Goal: Task Accomplishment & Management: Use online tool/utility

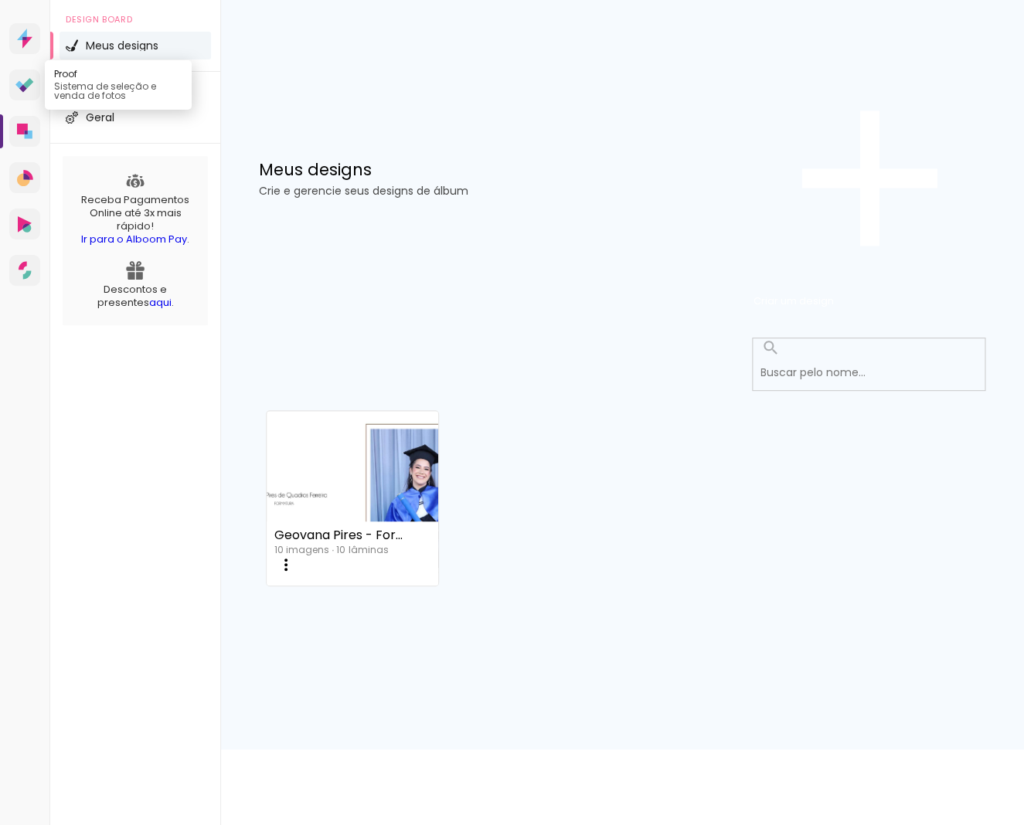
click at [29, 88] on icon at bounding box center [28, 83] width 10 height 10
click at [834, 294] on span "Criar um design" at bounding box center [793, 301] width 80 height 15
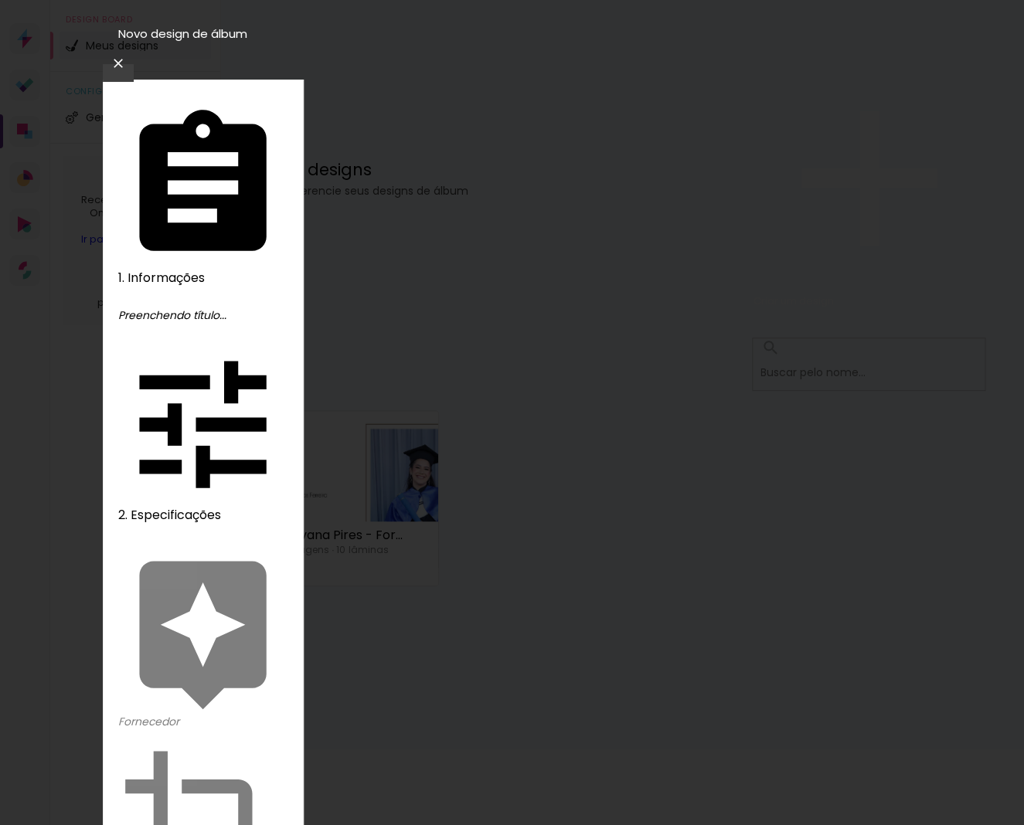
type input "Letícia e João 02"
type paper-input "Letícia e João 02"
click at [0, 0] on slot "Avançar" at bounding box center [0, 0] width 0 height 0
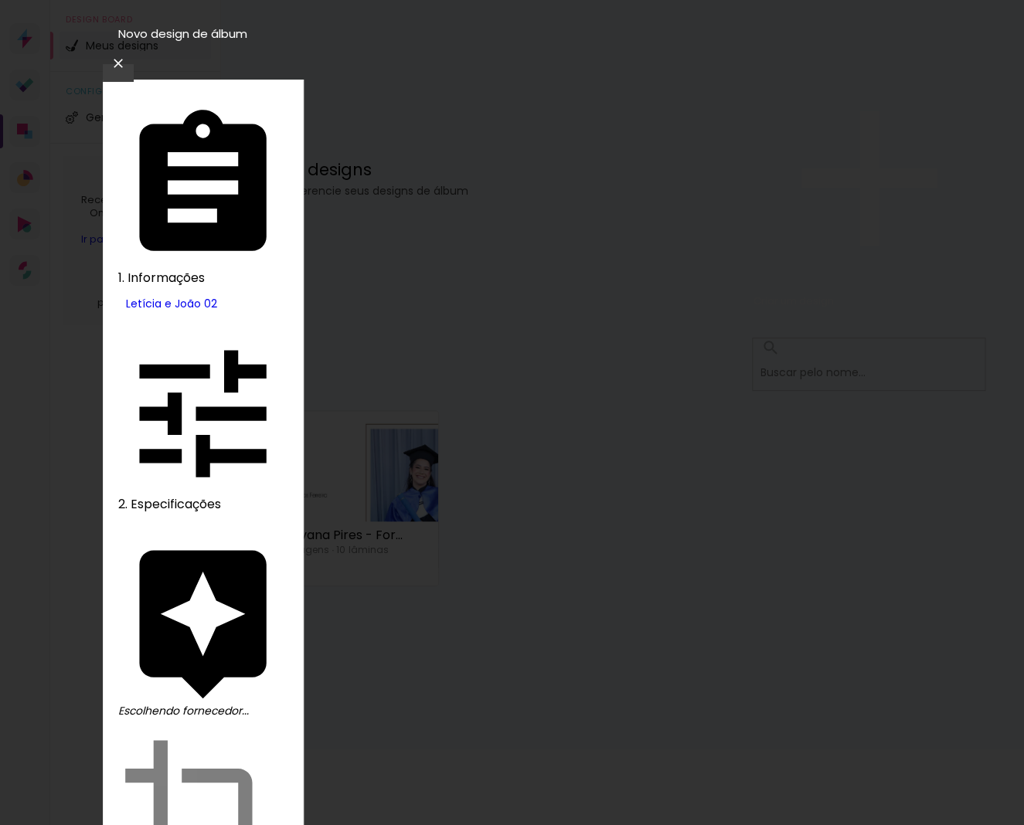
click at [0, 0] on slot "Tamanho Livre" at bounding box center [0, 0] width 0 height 0
click at [0, 0] on slot "Avançar" at bounding box center [0, 0] width 0 height 0
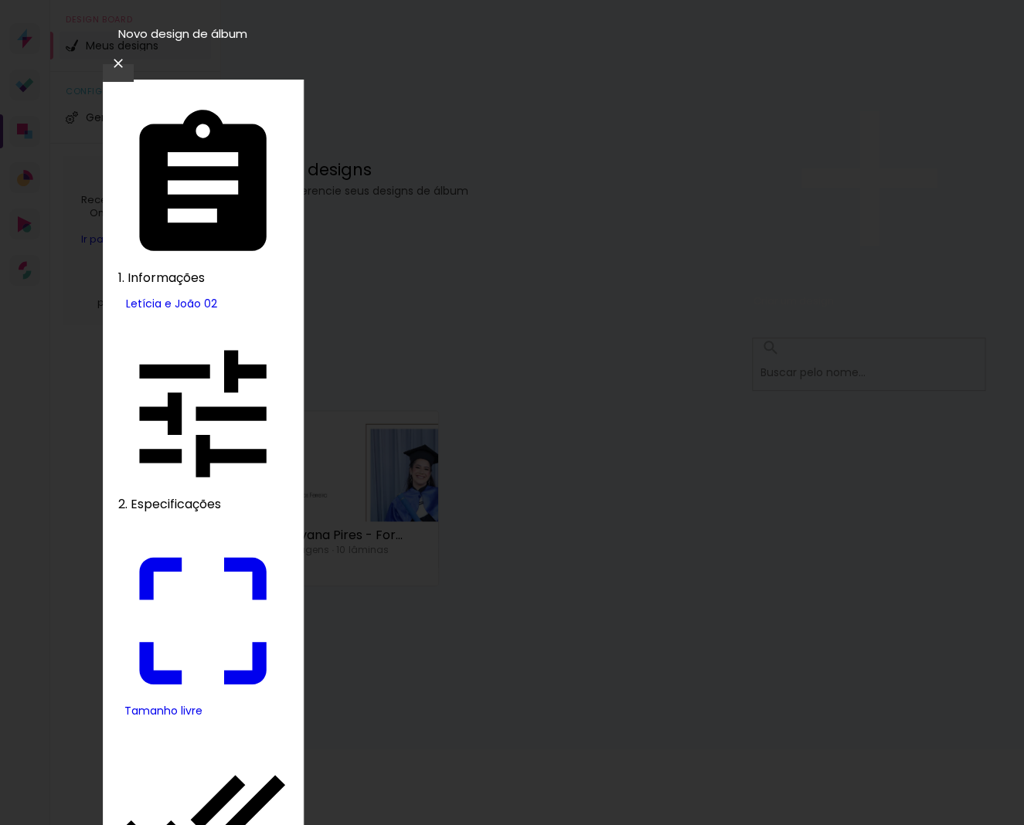
drag, startPoint x: 328, startPoint y: 396, endPoint x: 341, endPoint y: 397, distance: 12.4
drag, startPoint x: 333, startPoint y: 393, endPoint x: 345, endPoint y: 394, distance: 11.6
type input "25"
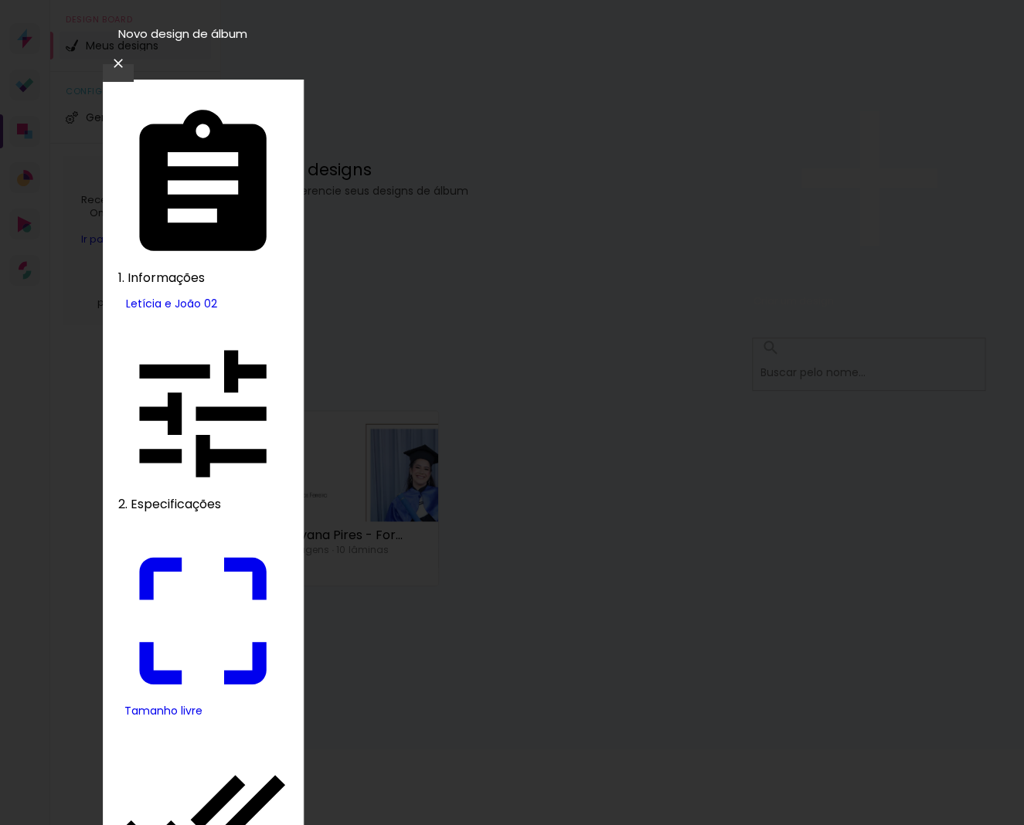
type paper-input "25"
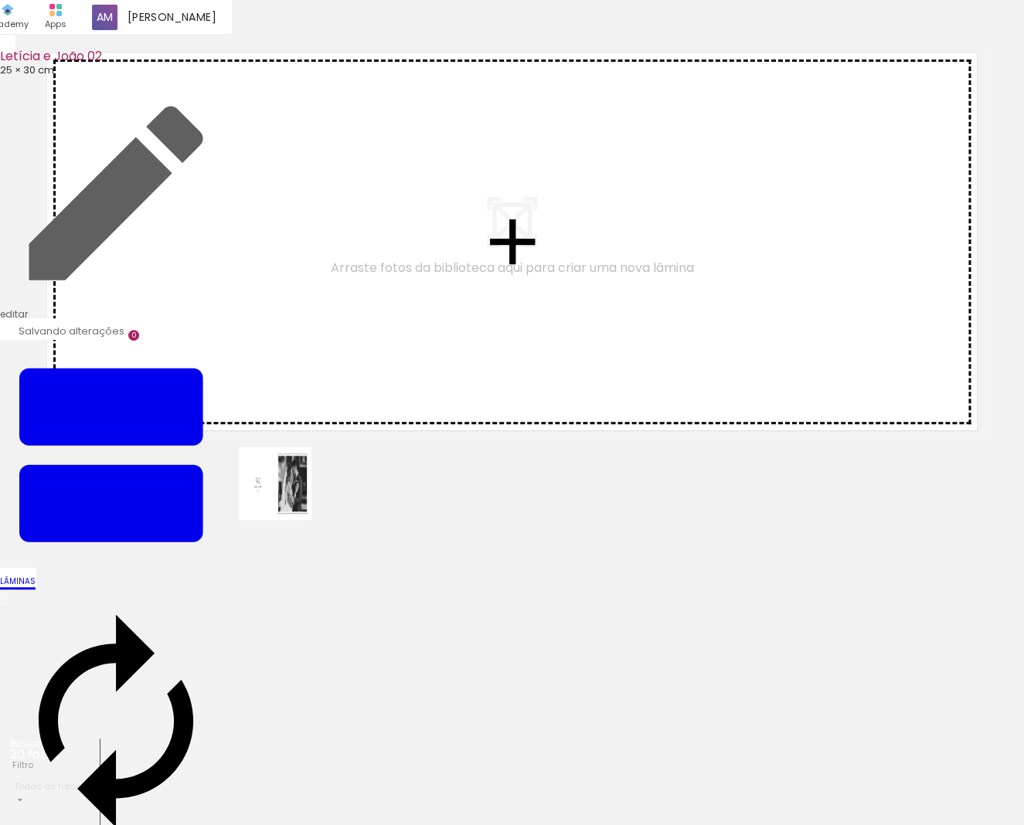
drag, startPoint x: 175, startPoint y: 777, endPoint x: 314, endPoint y: 466, distance: 341.0
click at [307, 438] on quentale-workspace at bounding box center [512, 412] width 1024 height 825
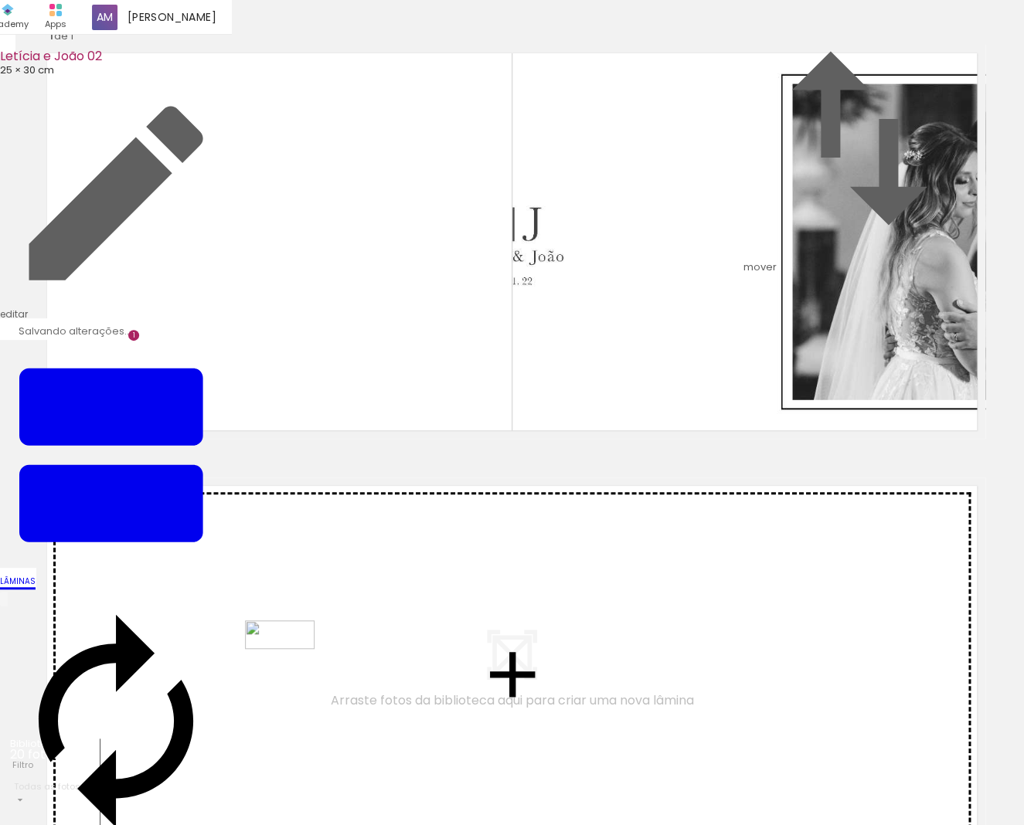
drag, startPoint x: 263, startPoint y: 760, endPoint x: 291, endPoint y: 666, distance: 98.5
click at [291, 666] on quentale-workspace at bounding box center [512, 412] width 1024 height 825
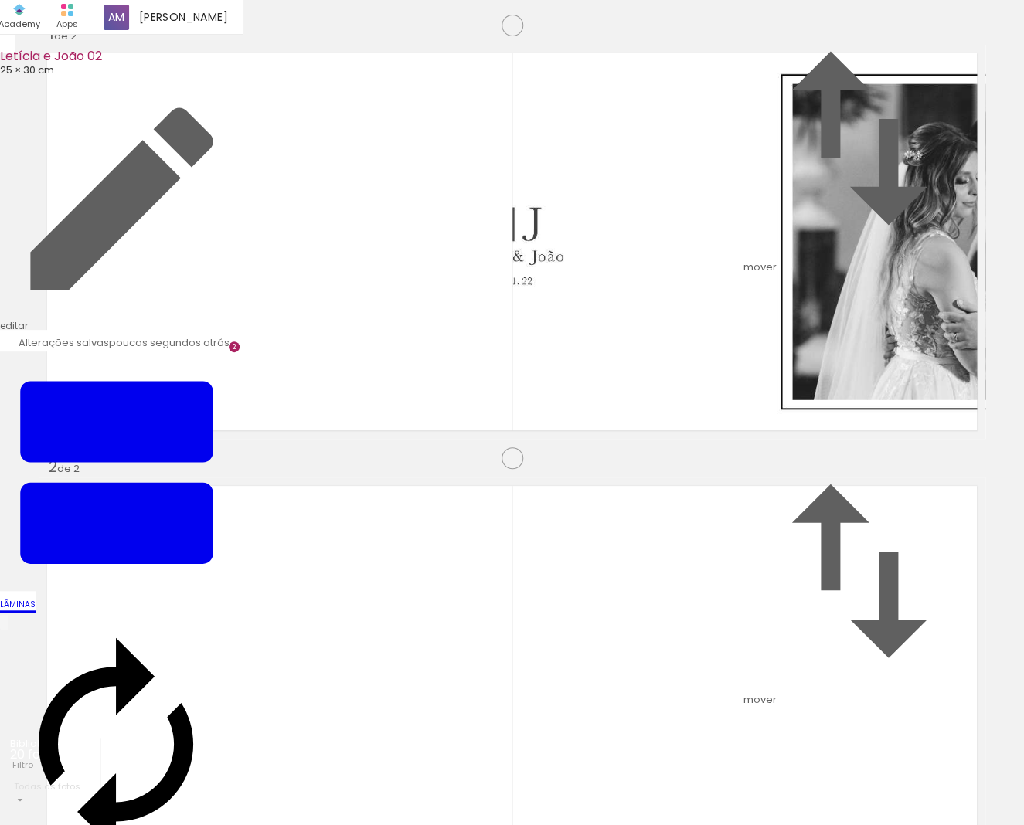
scroll to position [708, 0]
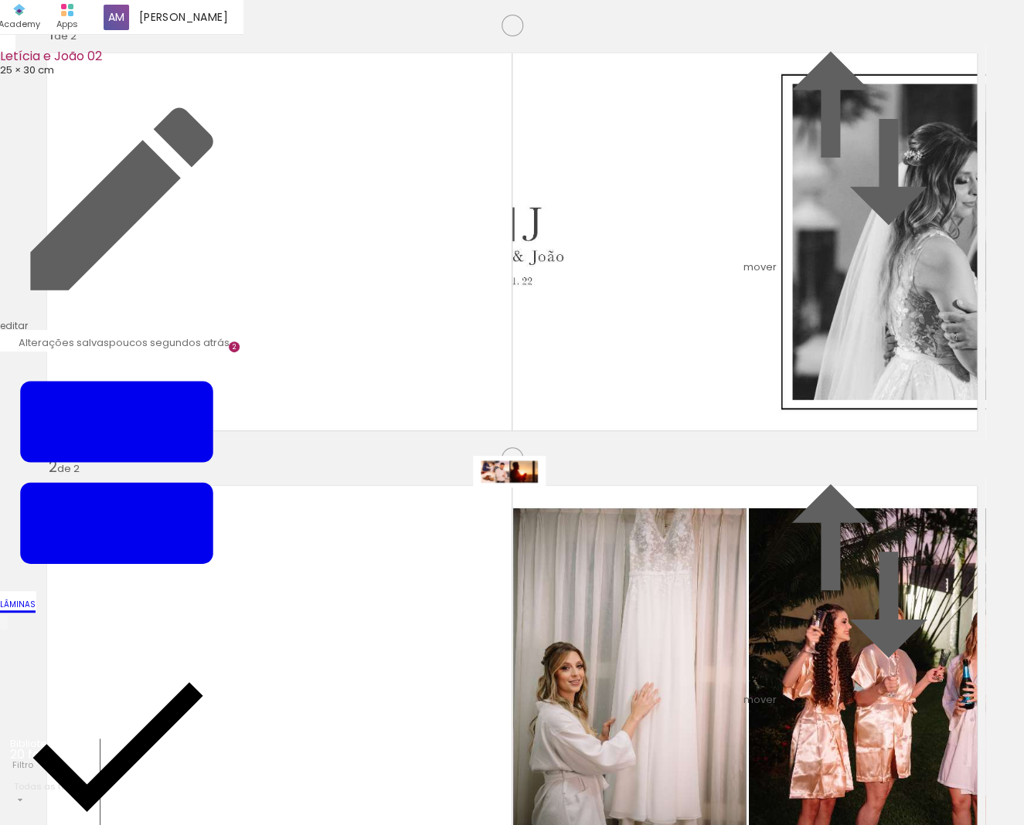
drag, startPoint x: 348, startPoint y: 773, endPoint x: 521, endPoint y: 504, distance: 319.8
click at [521, 504] on quentale-workspace at bounding box center [512, 412] width 1024 height 825
drag, startPoint x: 426, startPoint y: 775, endPoint x: 433, endPoint y: 700, distance: 75.3
click at [433, 700] on quentale-workspace at bounding box center [512, 412] width 1024 height 825
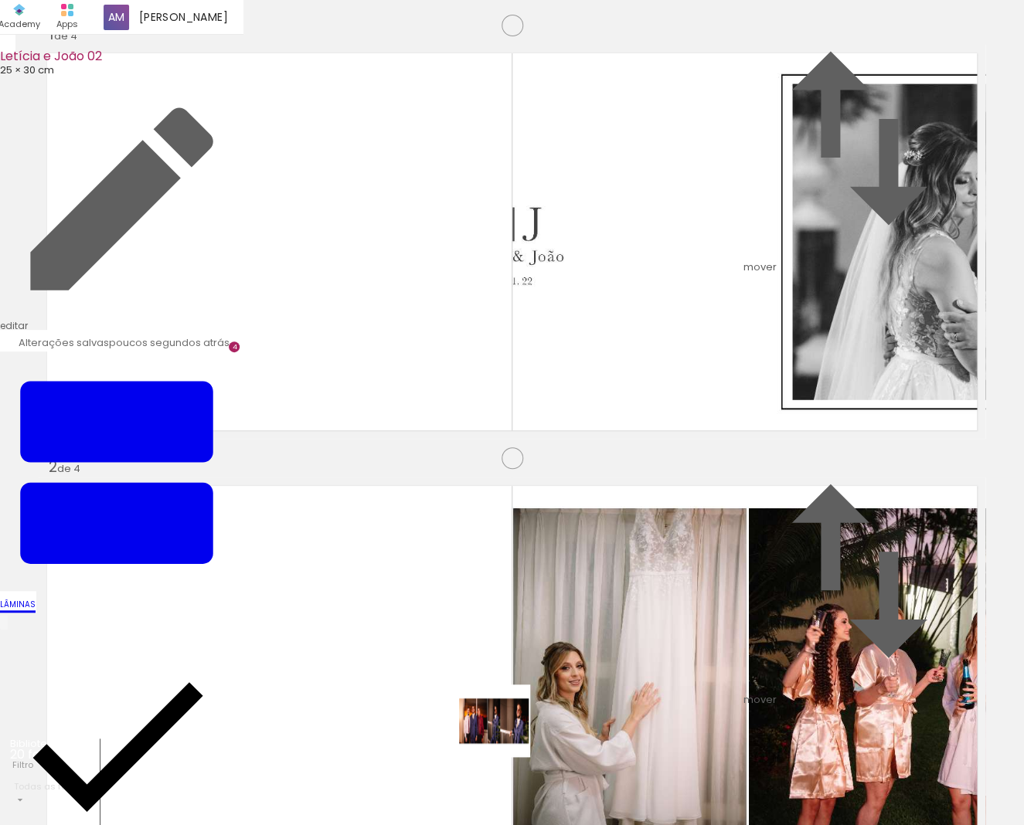
drag, startPoint x: 502, startPoint y: 767, endPoint x: 510, endPoint y: 689, distance: 78.4
click at [510, 689] on quentale-workspace at bounding box center [512, 412] width 1024 height 825
drag, startPoint x: 593, startPoint y: 764, endPoint x: 595, endPoint y: 687, distance: 77.3
click at [595, 687] on quentale-workspace at bounding box center [512, 412] width 1024 height 825
drag, startPoint x: 678, startPoint y: 746, endPoint x: 674, endPoint y: 699, distance: 47.3
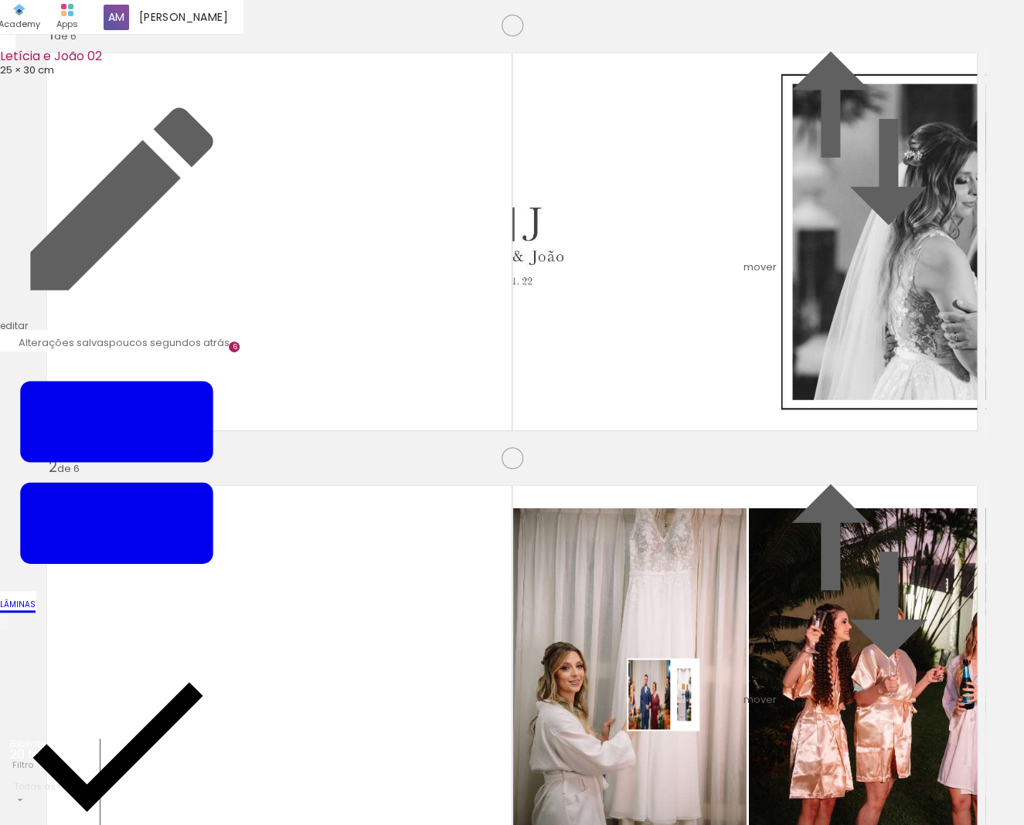
click at [674, 699] on quentale-workspace at bounding box center [512, 412] width 1024 height 825
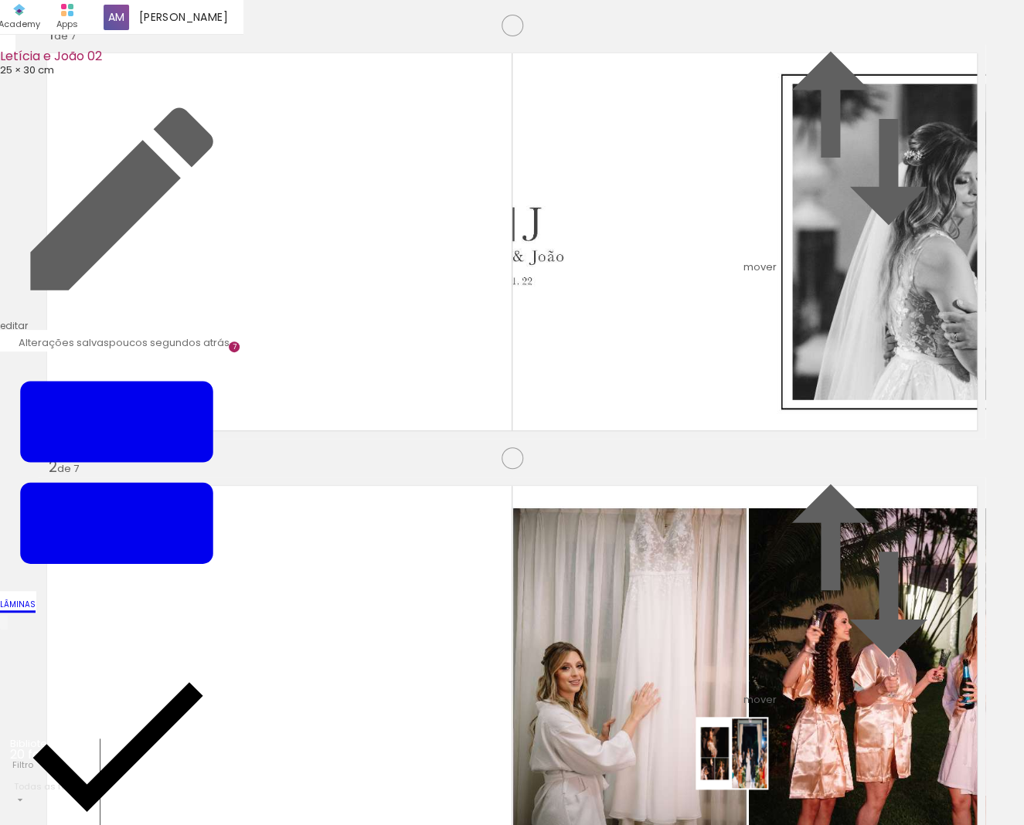
drag, startPoint x: 744, startPoint y: 770, endPoint x: 777, endPoint y: 739, distance: 44.3
click at [736, 706] on quentale-workspace at bounding box center [512, 412] width 1024 height 825
drag, startPoint x: 856, startPoint y: 773, endPoint x: 865, endPoint y: 745, distance: 29.8
click at [826, 708] on quentale-workspace at bounding box center [512, 412] width 1024 height 825
drag, startPoint x: 936, startPoint y: 770, endPoint x: 889, endPoint y: 704, distance: 80.8
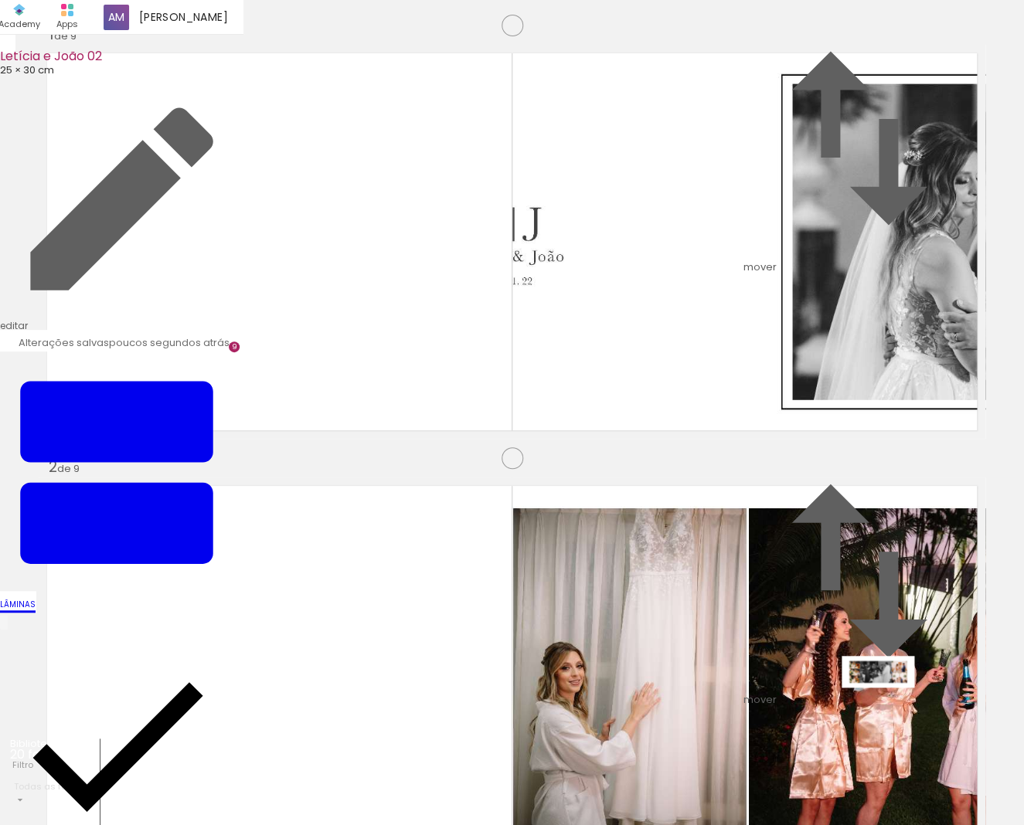
click at [889, 704] on quentale-workspace at bounding box center [512, 412] width 1024 height 825
drag, startPoint x: 444, startPoint y: 777, endPoint x: 447, endPoint y: 715, distance: 61.1
click at [447, 715] on quentale-workspace at bounding box center [512, 412] width 1024 height 825
drag, startPoint x: 512, startPoint y: 770, endPoint x: 529, endPoint y: 729, distance: 45.1
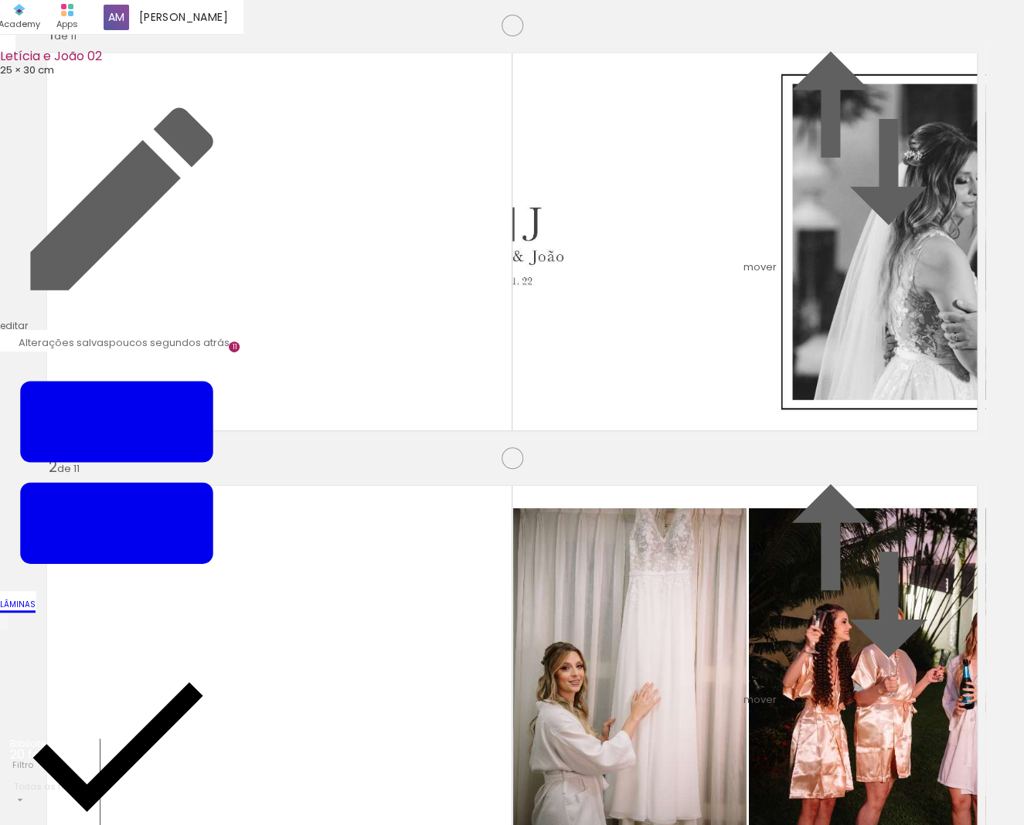
click at [515, 728] on quentale-workspace at bounding box center [512, 412] width 1024 height 825
drag, startPoint x: 607, startPoint y: 773, endPoint x: 596, endPoint y: 708, distance: 65.9
click at [596, 708] on quentale-workspace at bounding box center [512, 412] width 1024 height 825
drag, startPoint x: 703, startPoint y: 771, endPoint x: 735, endPoint y: 736, distance: 47.6
click at [685, 709] on quentale-workspace at bounding box center [512, 412] width 1024 height 825
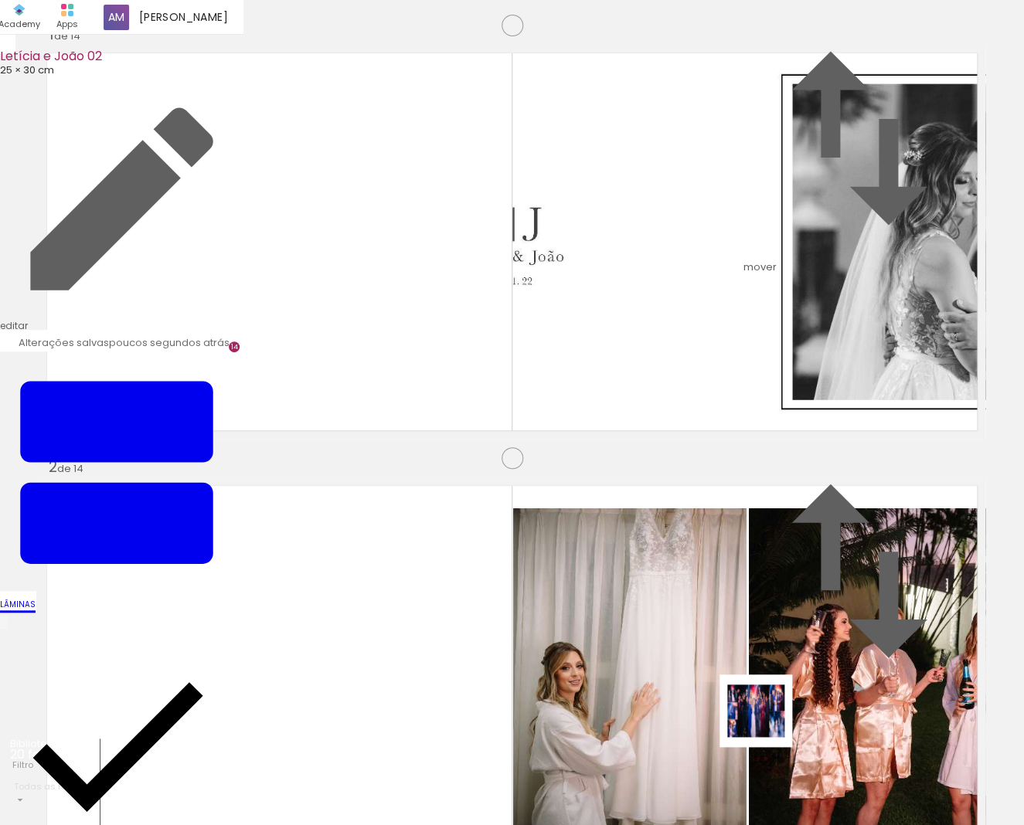
drag, startPoint x: 791, startPoint y: 779, endPoint x: 792, endPoint y: 734, distance: 44.8
click at [761, 710] on quentale-workspace at bounding box center [512, 412] width 1024 height 825
drag, startPoint x: 862, startPoint y: 769, endPoint x: 814, endPoint y: 696, distance: 86.6
click at [814, 696] on quentale-workspace at bounding box center [512, 412] width 1024 height 825
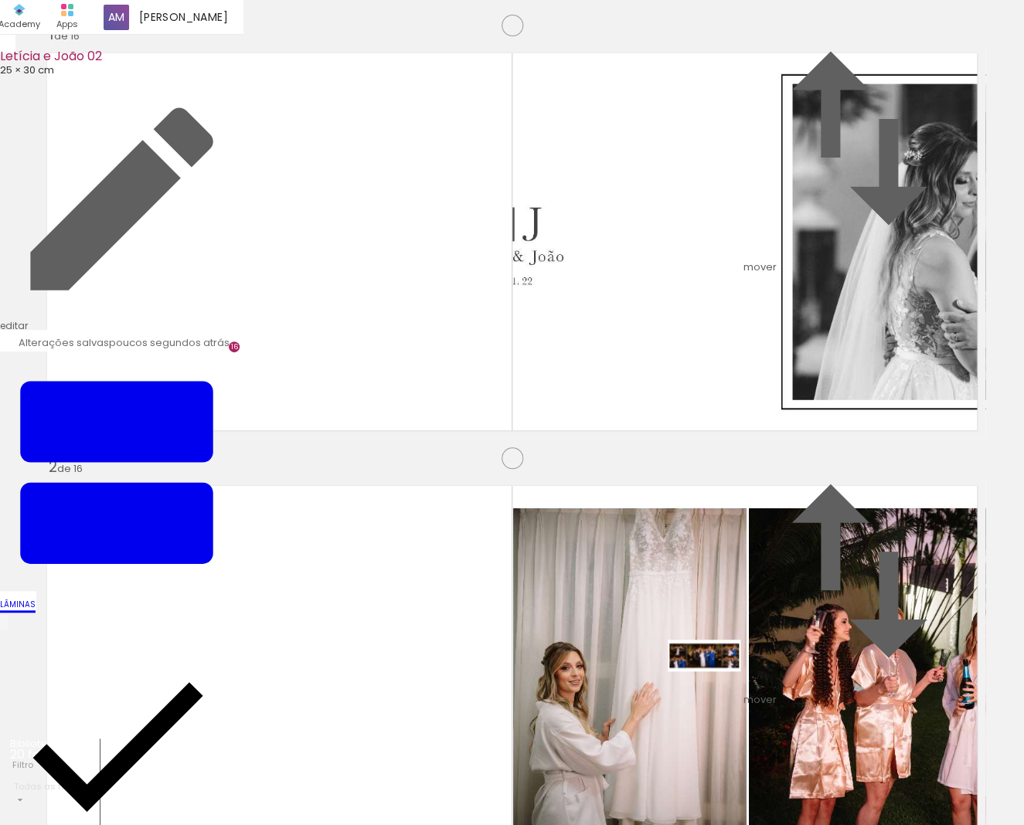
drag, startPoint x: 715, startPoint y: 768, endPoint x: 715, endPoint y: 688, distance: 80.4
click at [715, 688] on quentale-workspace at bounding box center [512, 412] width 1024 height 825
drag, startPoint x: 798, startPoint y: 756, endPoint x: 788, endPoint y: 705, distance: 51.2
click at [788, 705] on quentale-workspace at bounding box center [512, 412] width 1024 height 825
drag, startPoint x: 876, startPoint y: 770, endPoint x: 847, endPoint y: 705, distance: 70.5
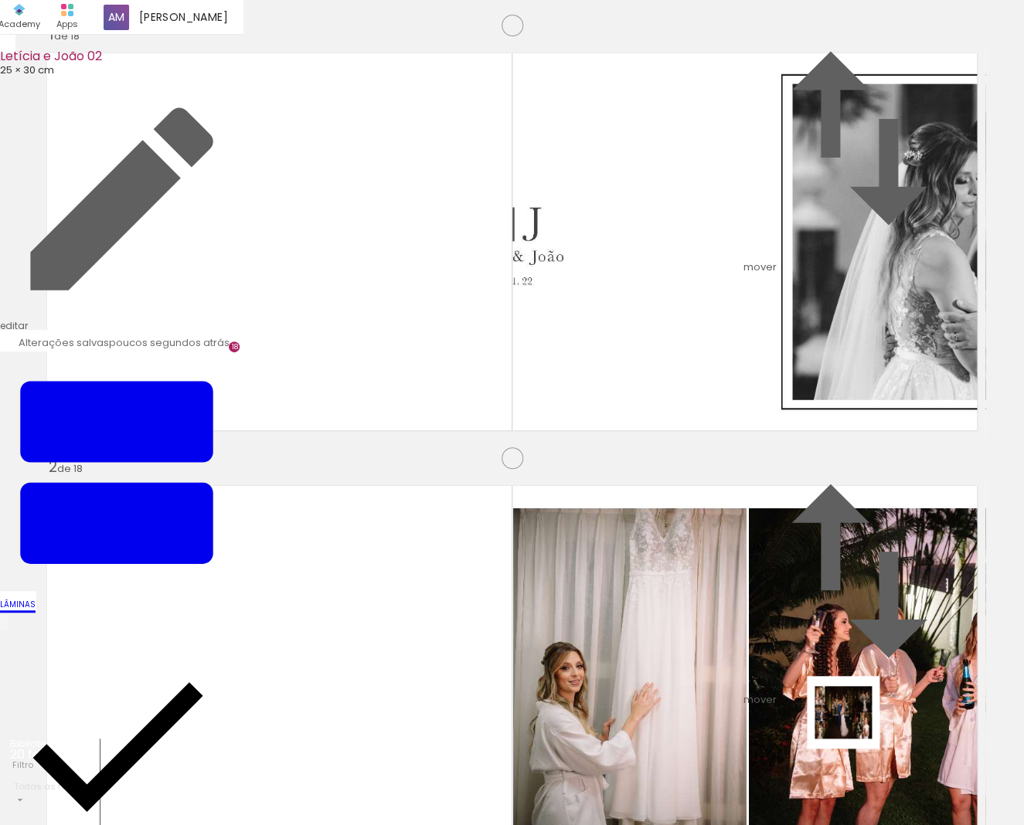
click at [847, 705] on quentale-workspace at bounding box center [512, 412] width 1024 height 825
drag, startPoint x: 963, startPoint y: 772, endPoint x: 892, endPoint y: 697, distance: 103.3
click at [892, 697] on quentale-workspace at bounding box center [512, 412] width 1024 height 825
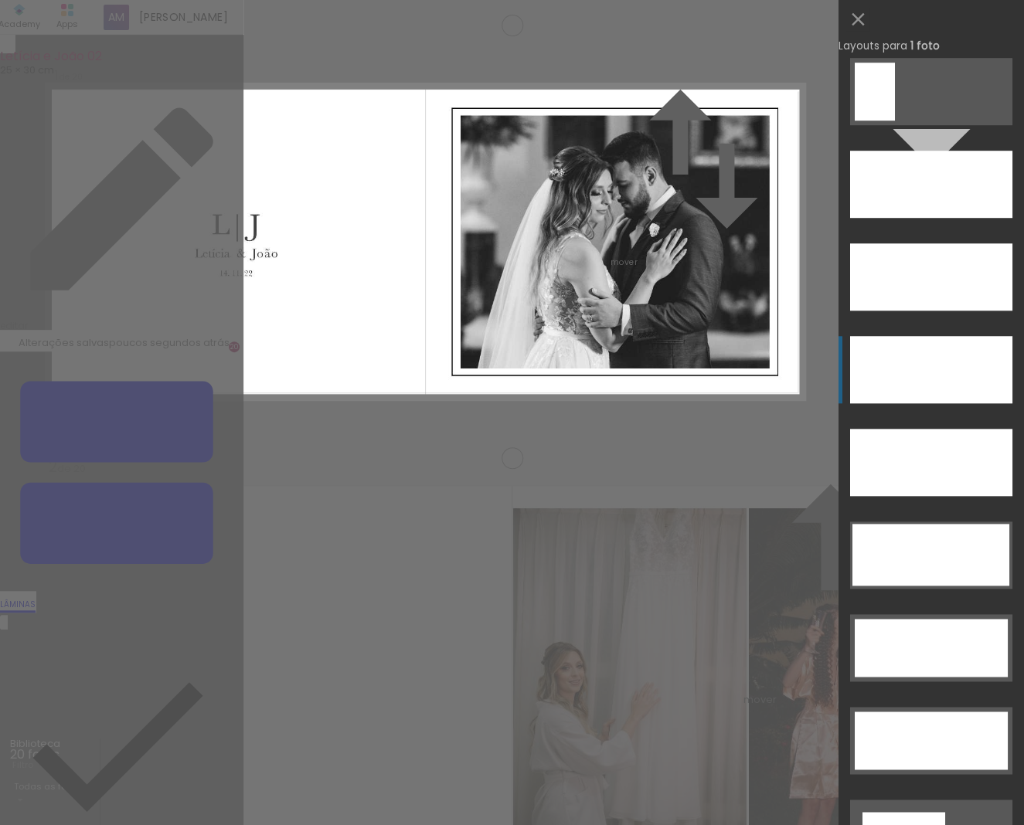
scroll to position [4314, 0]
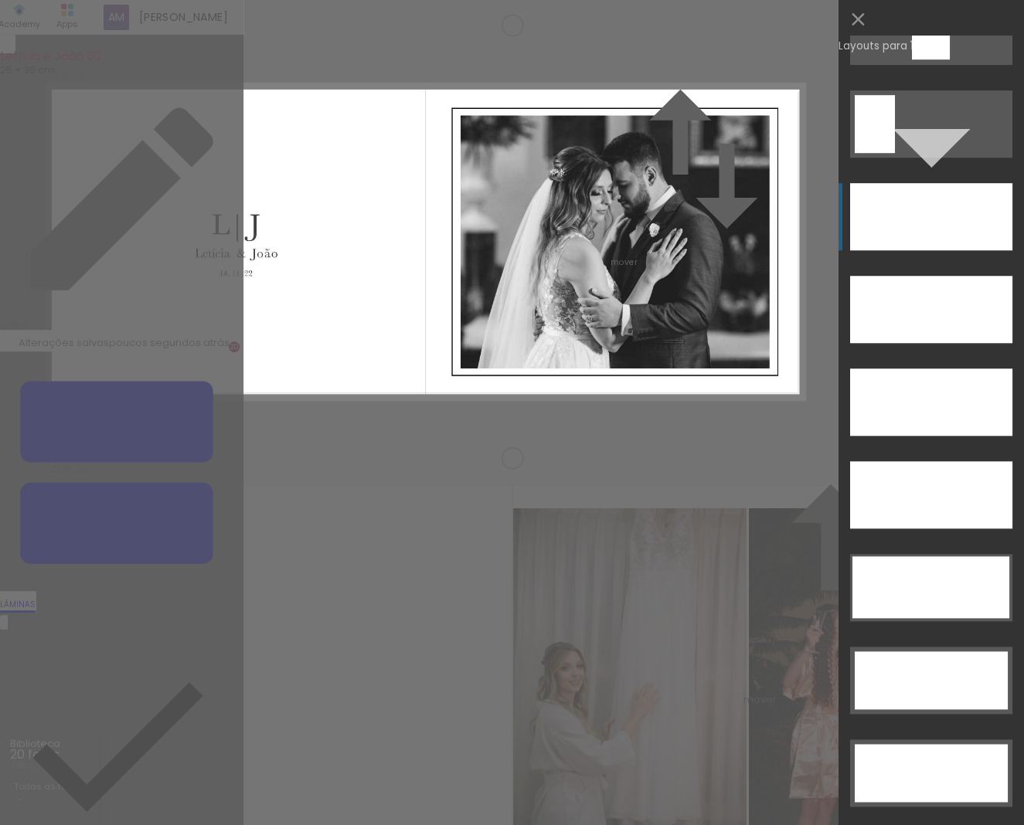
click at [901, 228] on div at bounding box center [931, 216] width 162 height 67
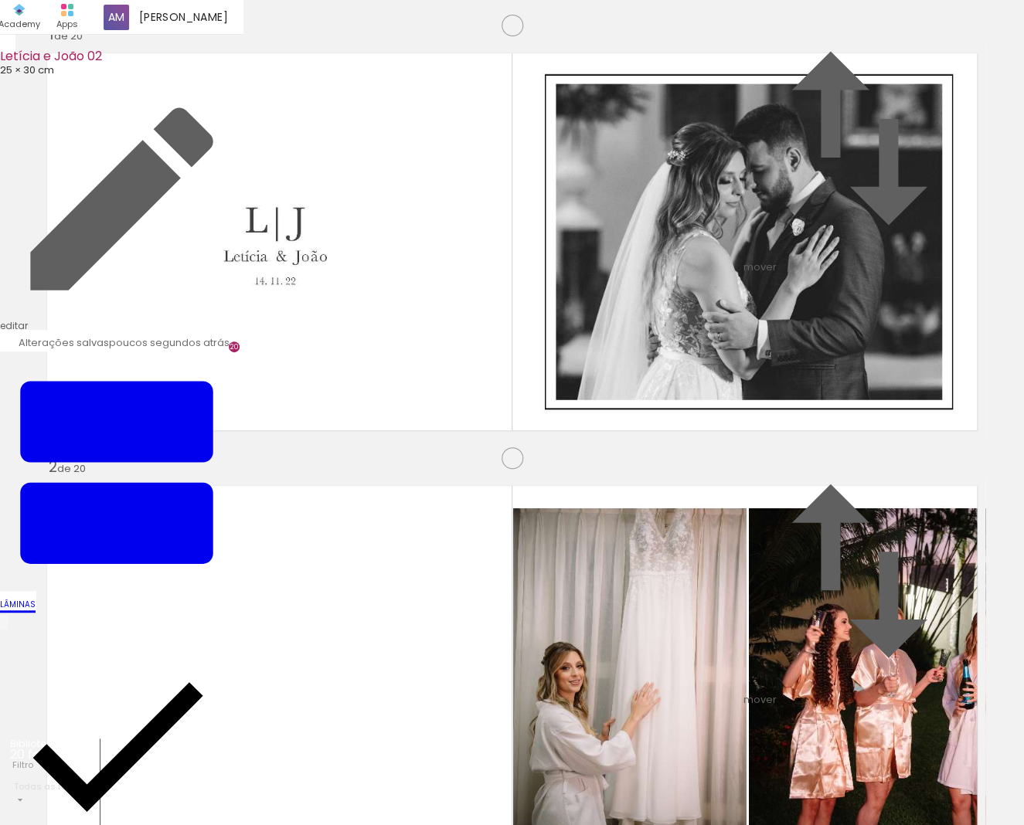
scroll to position [328, 0]
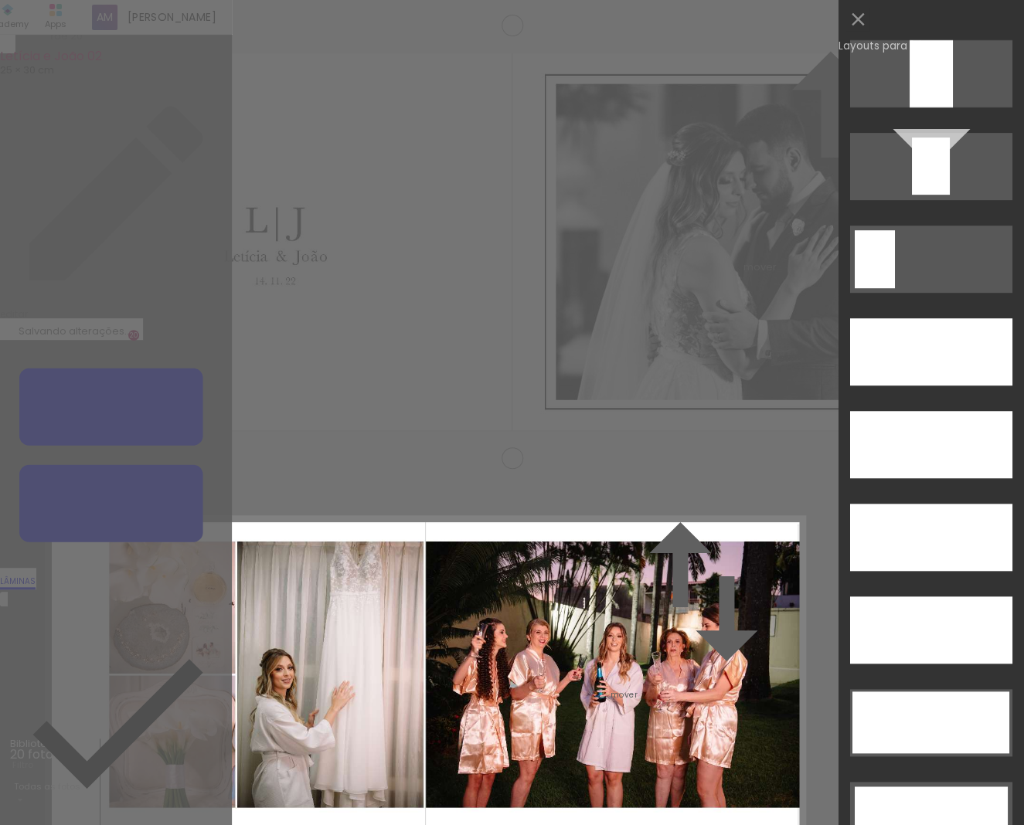
scroll to position [4289, 0]
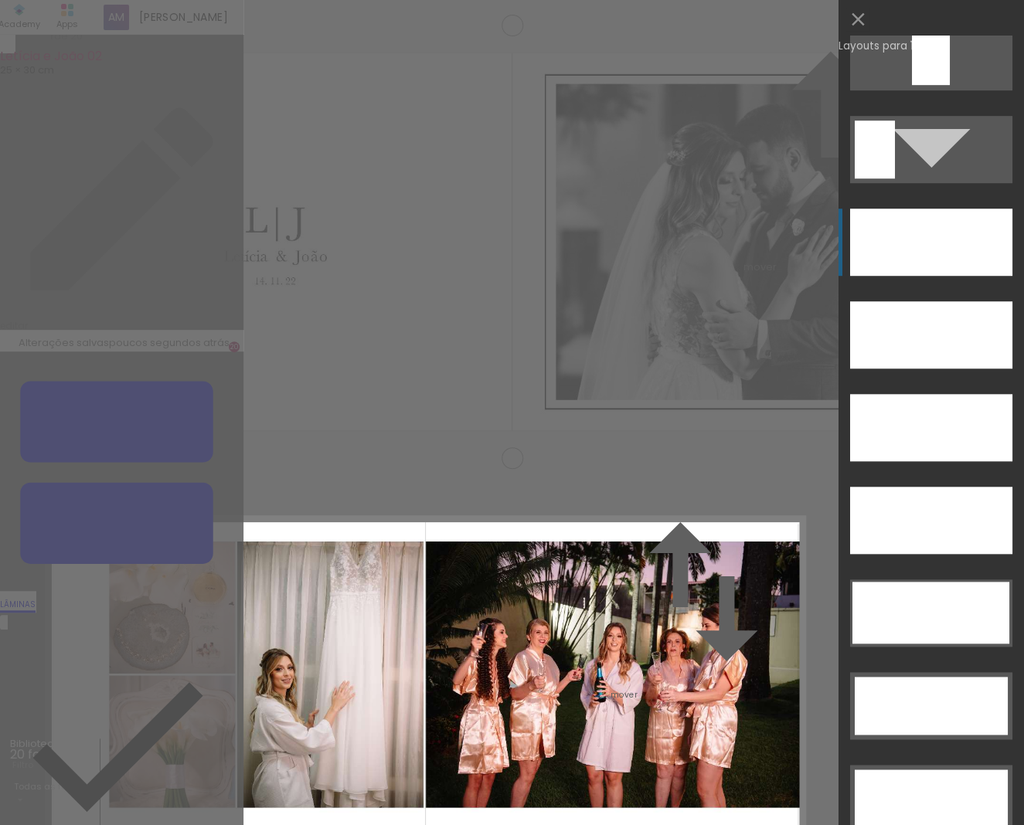
click at [947, 251] on div at bounding box center [931, 242] width 162 height 67
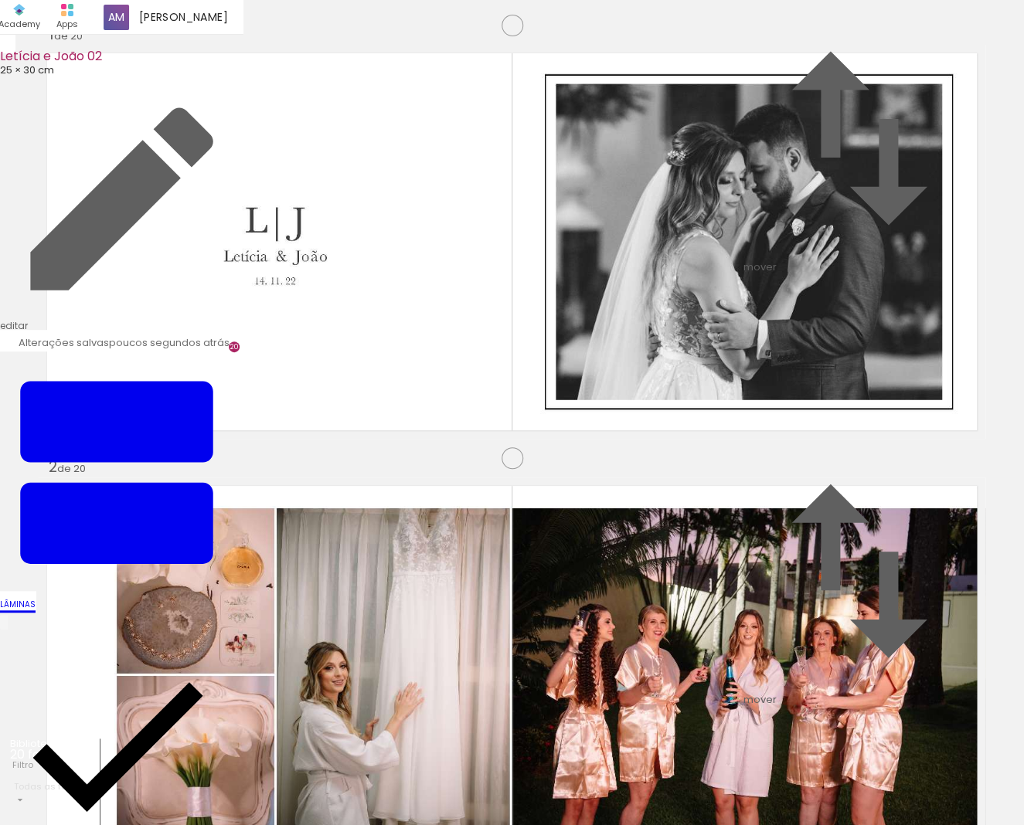
scroll to position [688, 0]
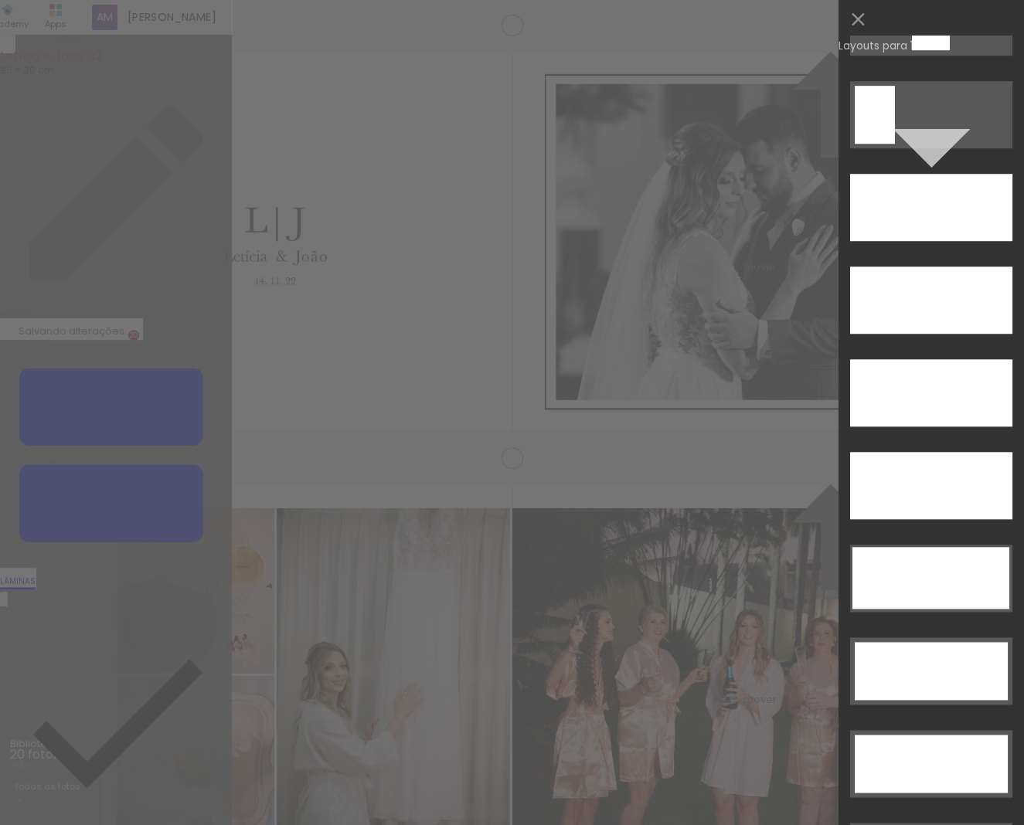
scroll to position [4345, 0]
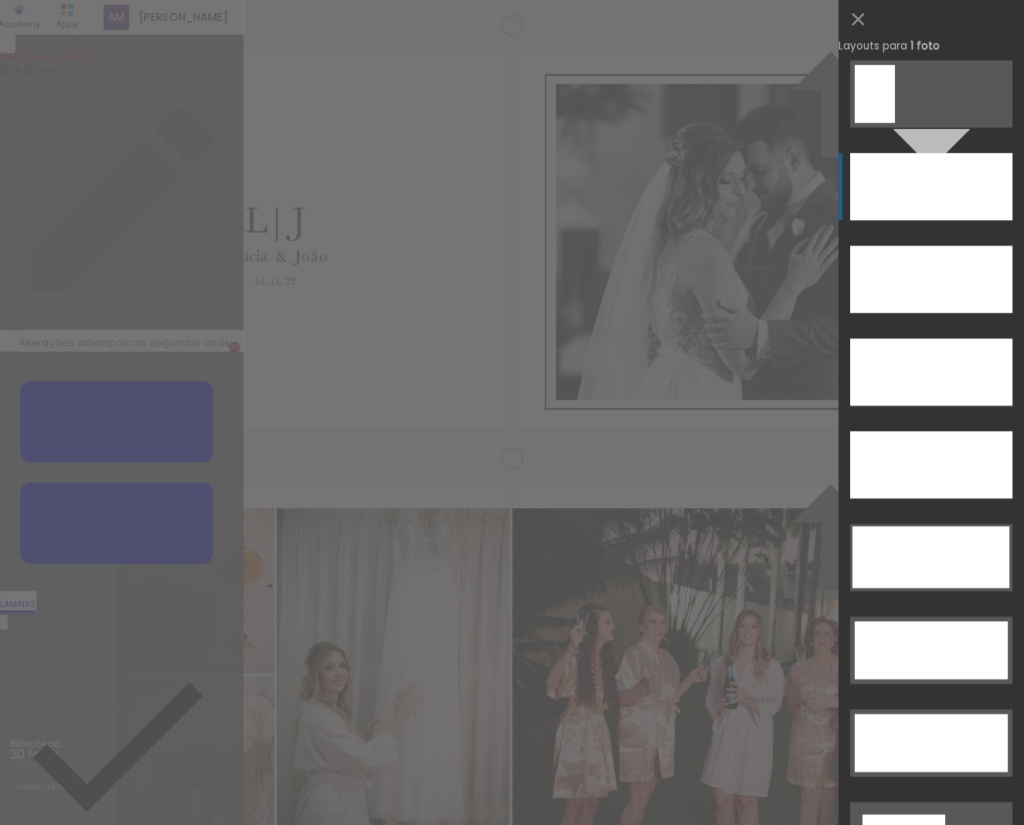
click at [935, 181] on div at bounding box center [931, 186] width 162 height 67
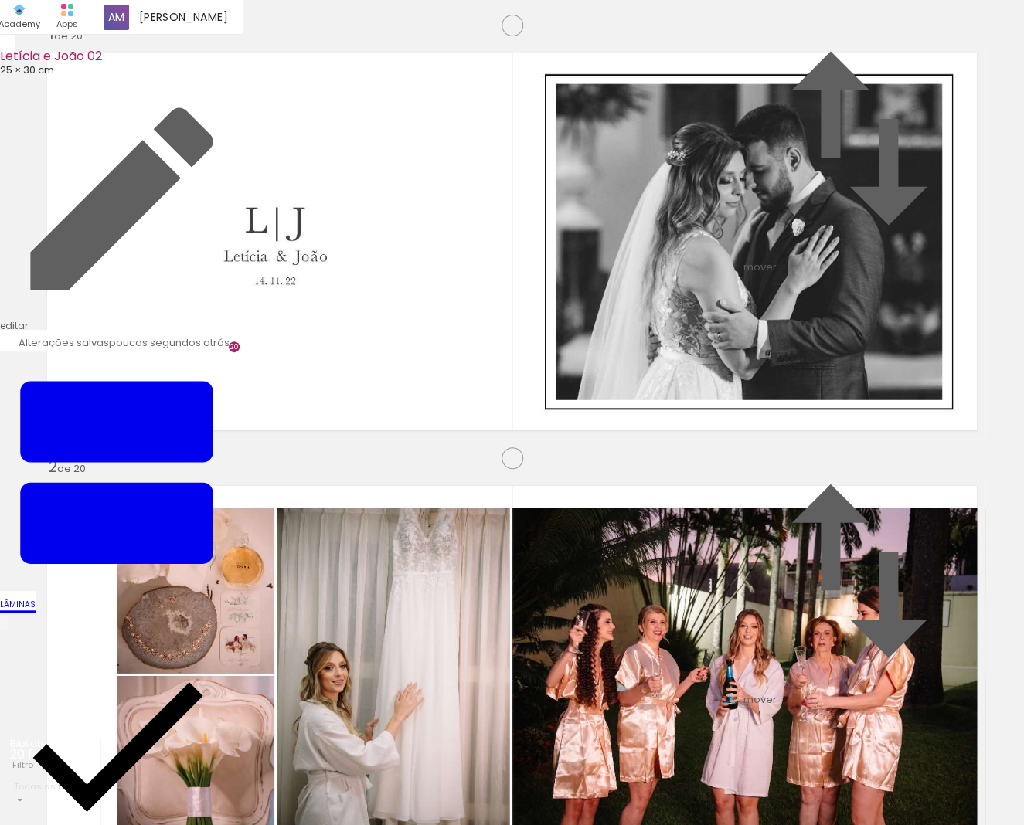
scroll to position [1268, 0]
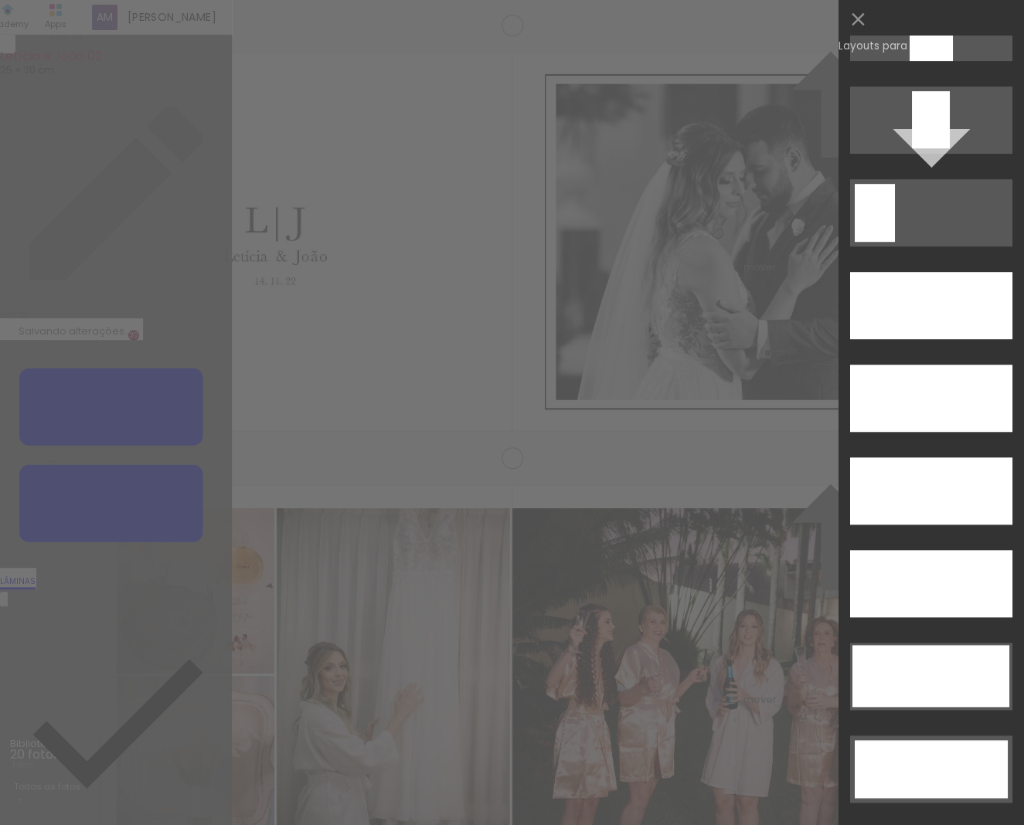
scroll to position [4257, 0]
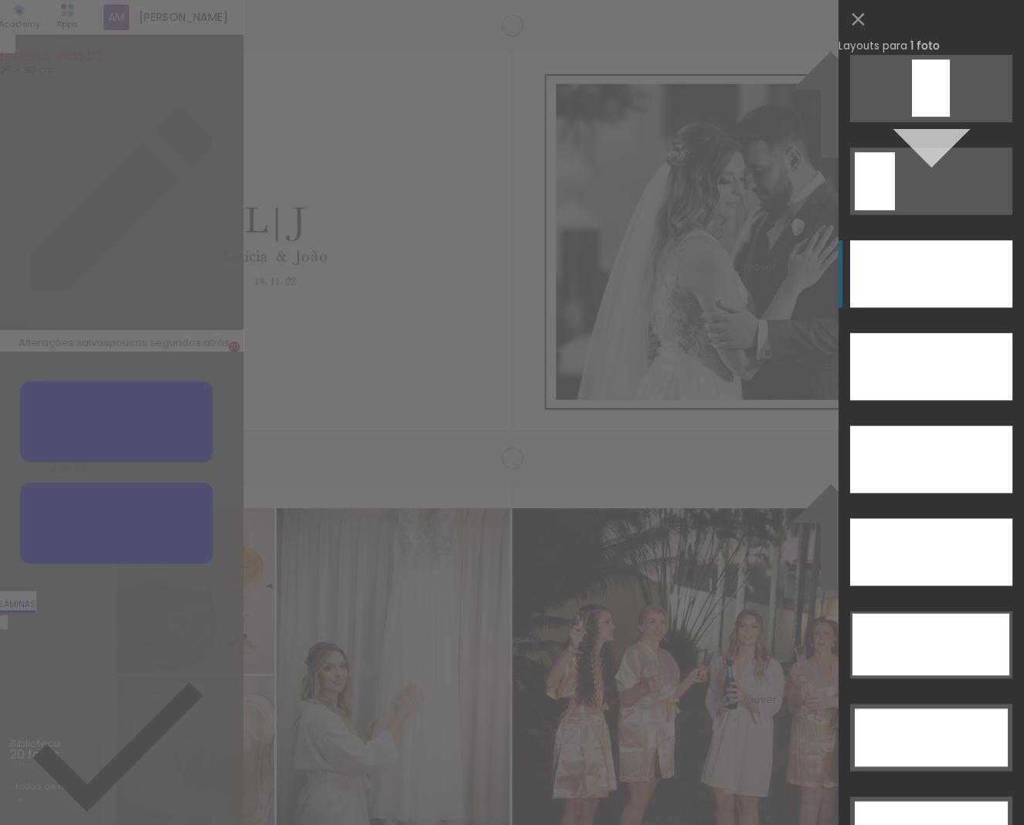
click at [905, 267] on div at bounding box center [931, 273] width 162 height 67
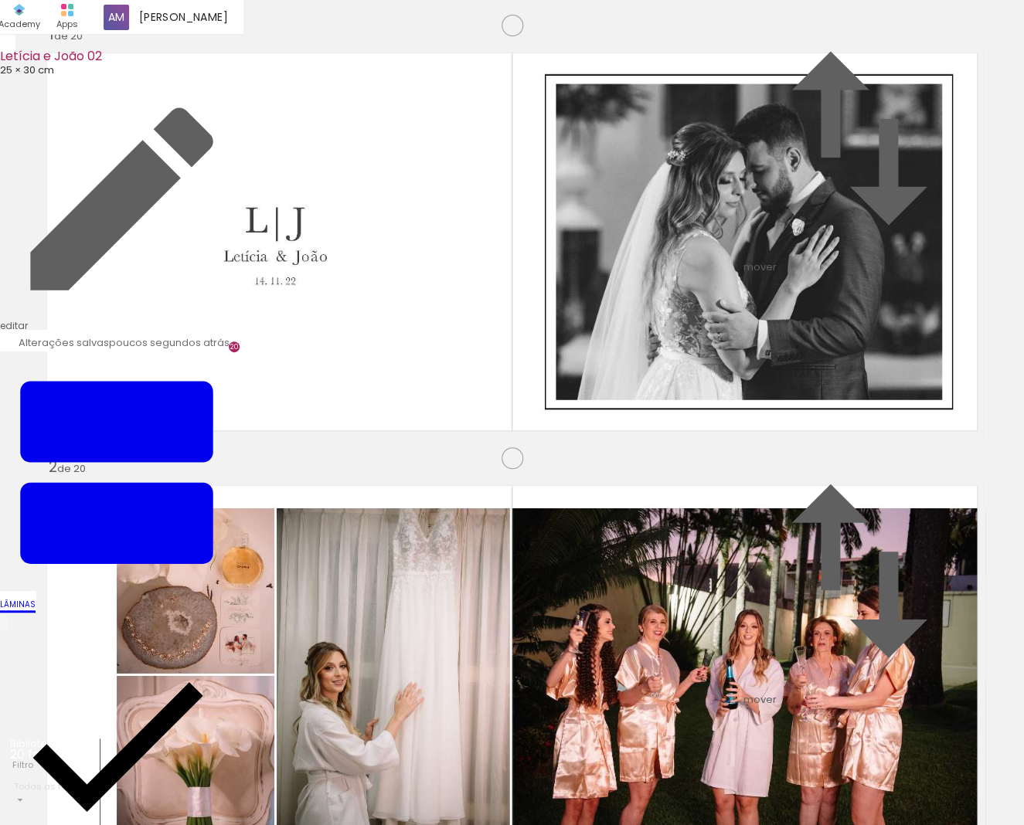
scroll to position [1741, 0]
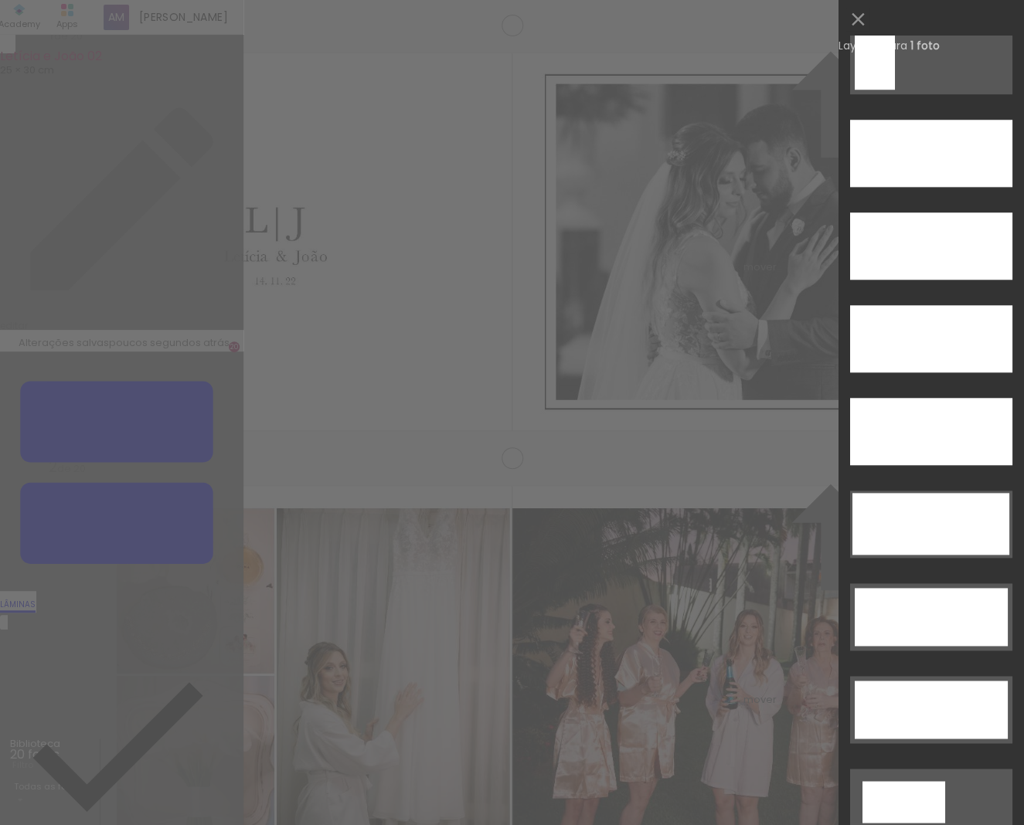
scroll to position [4390, 0]
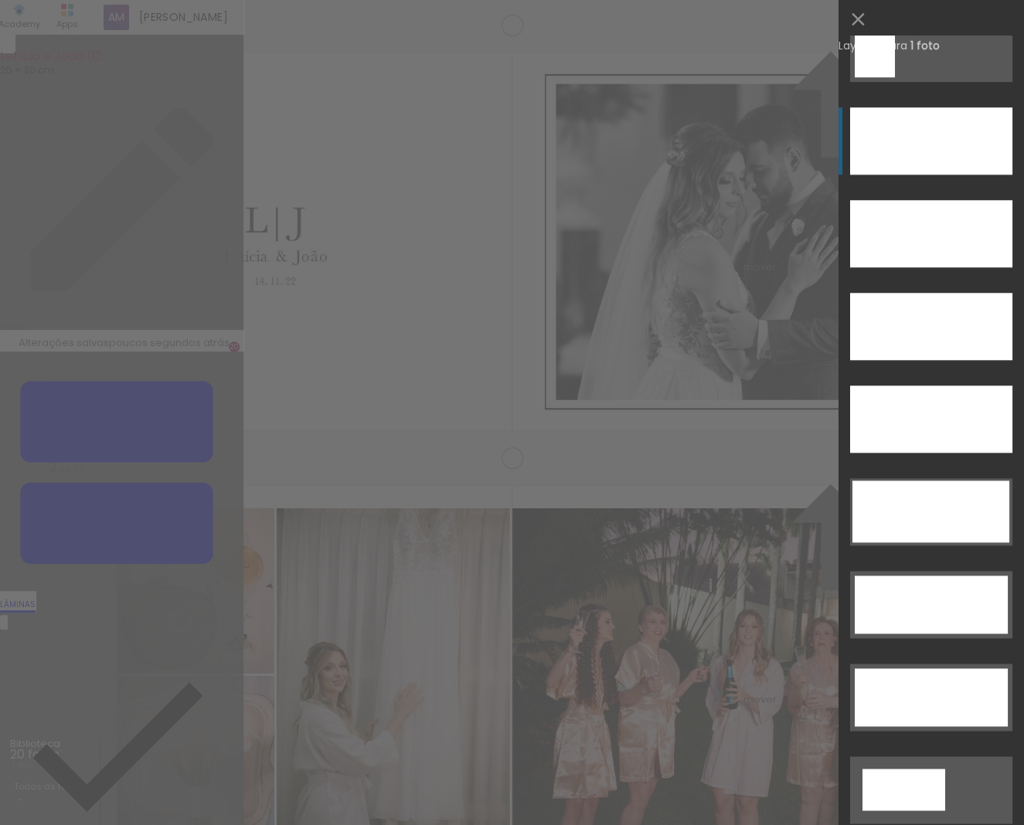
click at [875, 143] on div at bounding box center [931, 140] width 162 height 67
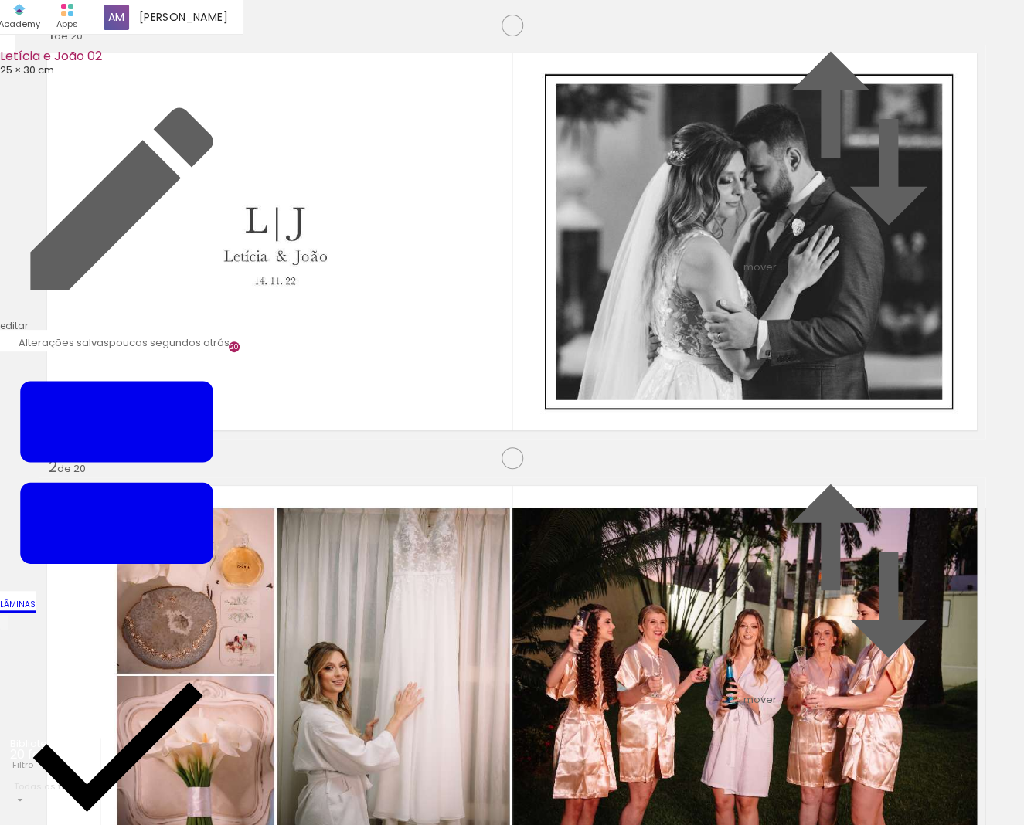
scroll to position [2071, 0]
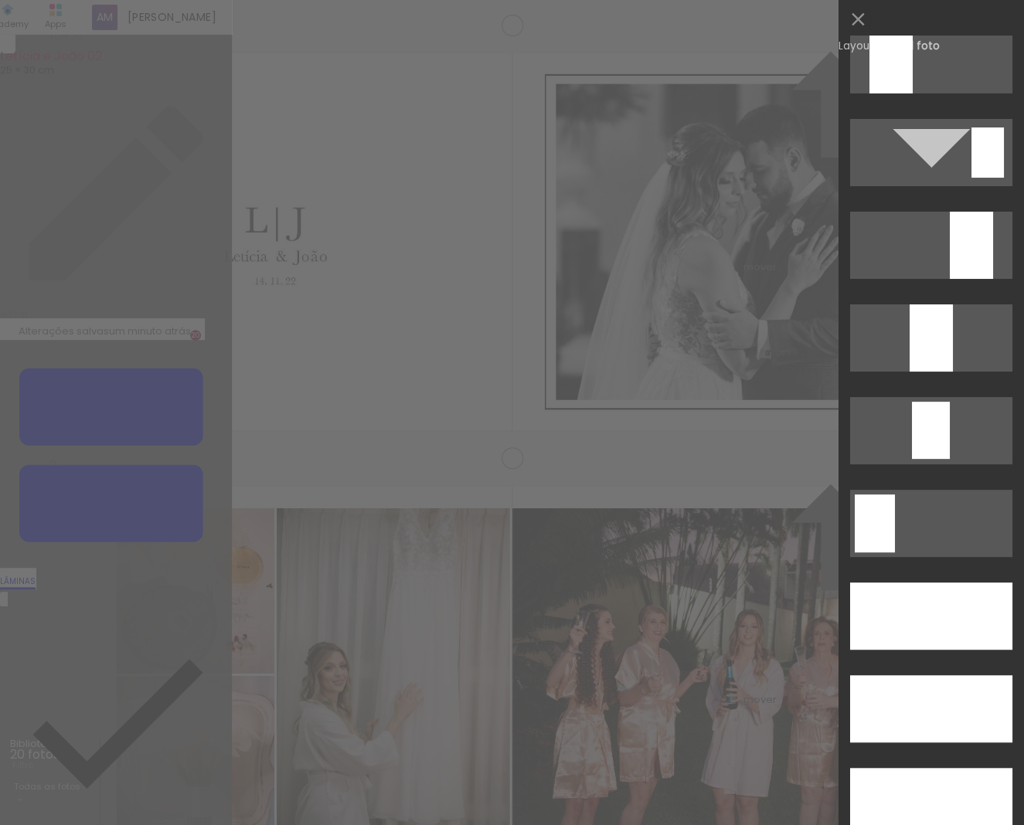
scroll to position [4222, 0]
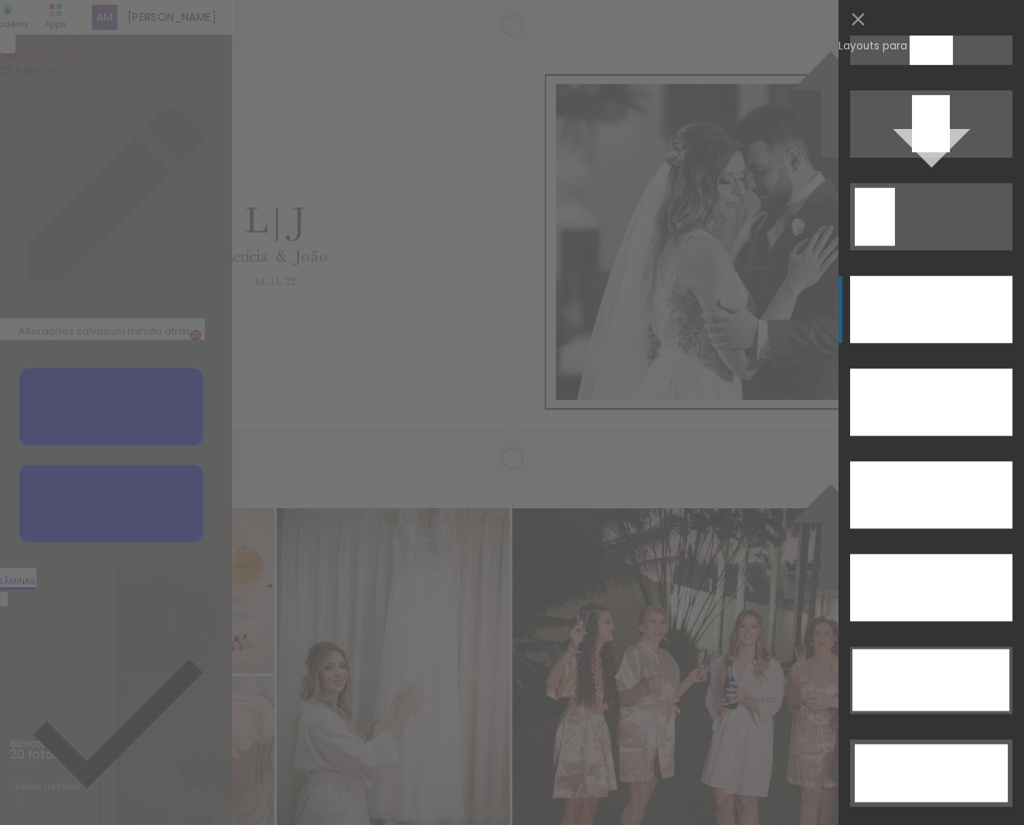
click at [902, 313] on div at bounding box center [931, 309] width 162 height 67
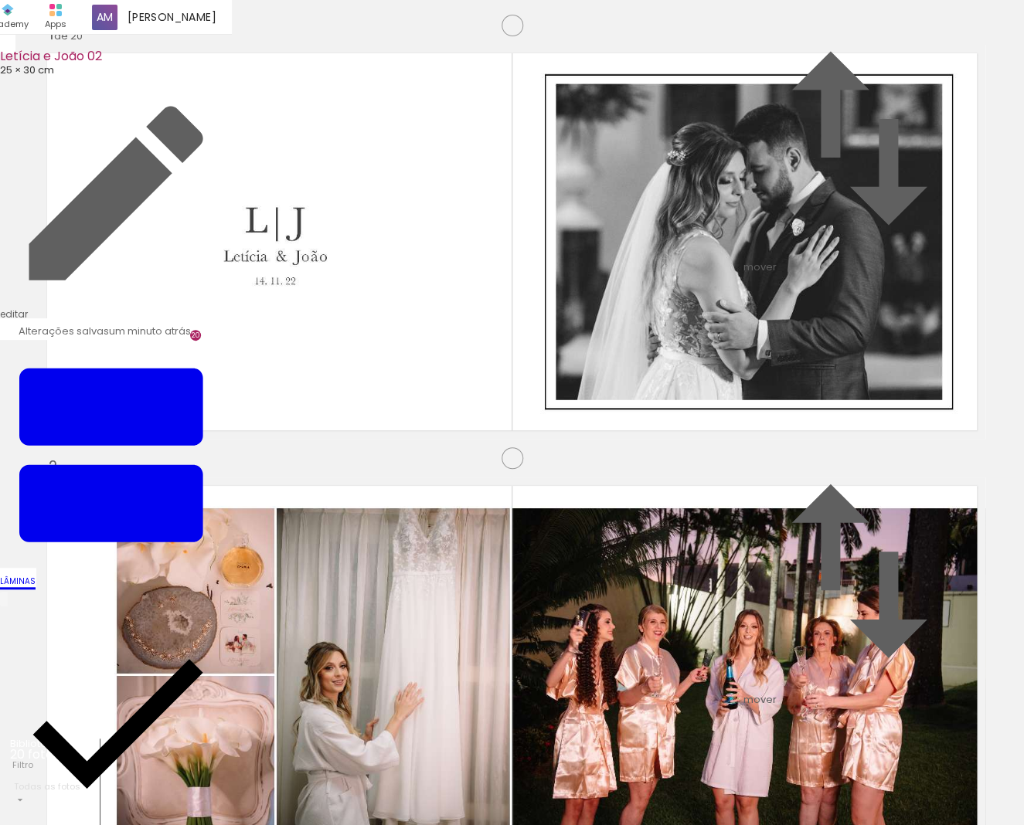
scroll to position [2597, 0]
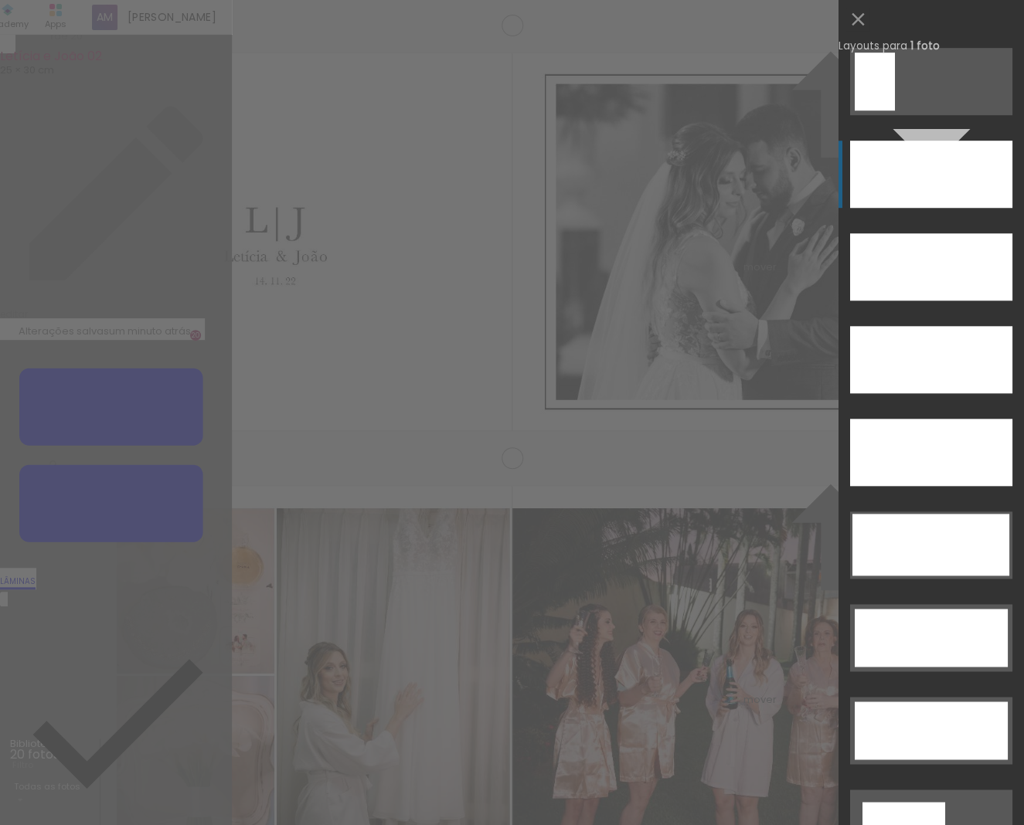
scroll to position [4359, 0]
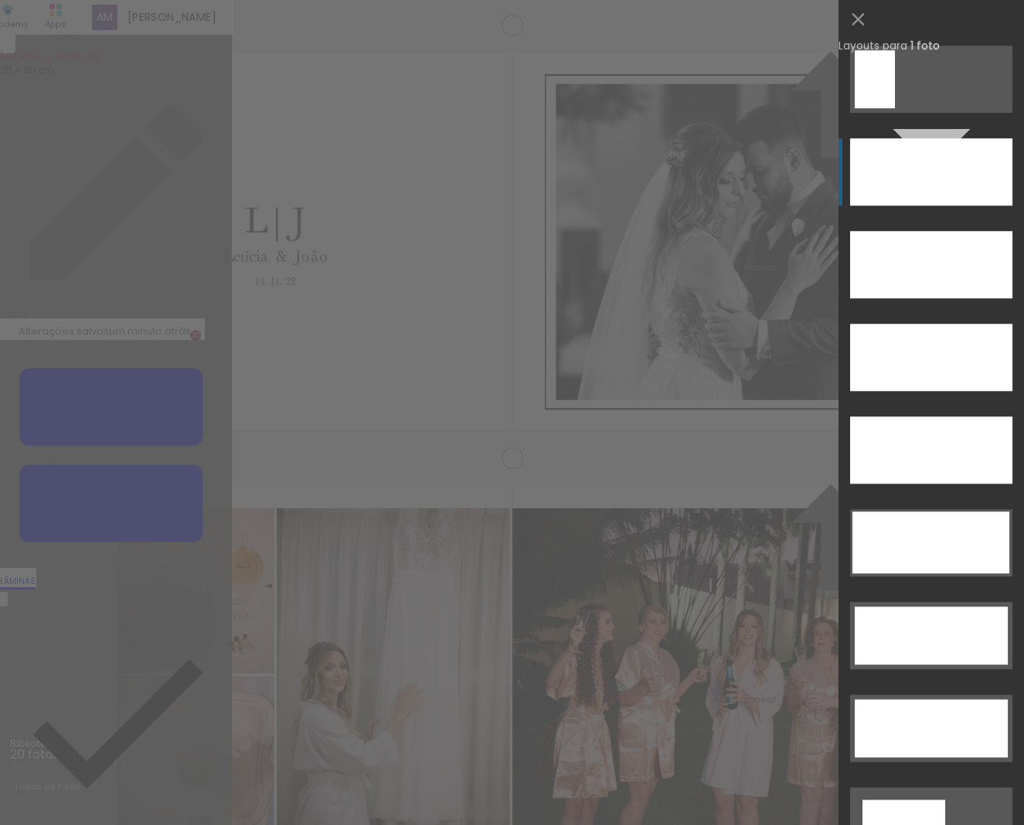
click at [906, 175] on div at bounding box center [931, 171] width 162 height 67
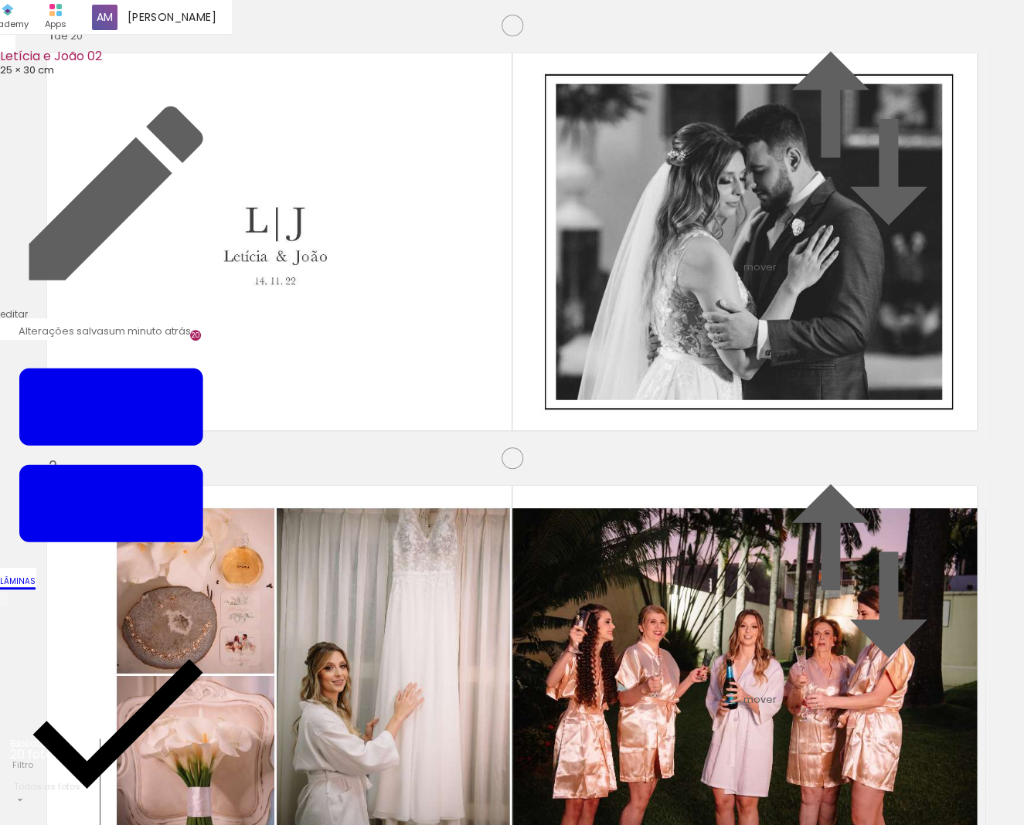
scroll to position [3078, 0]
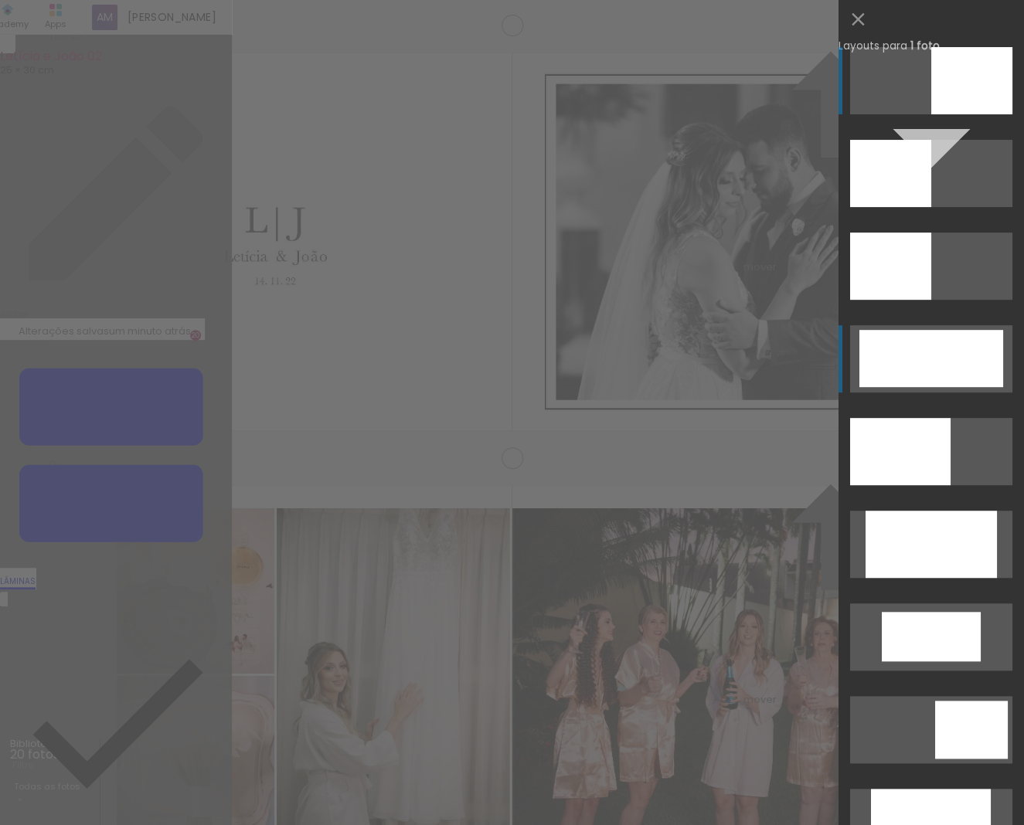
scroll to position [0, 0]
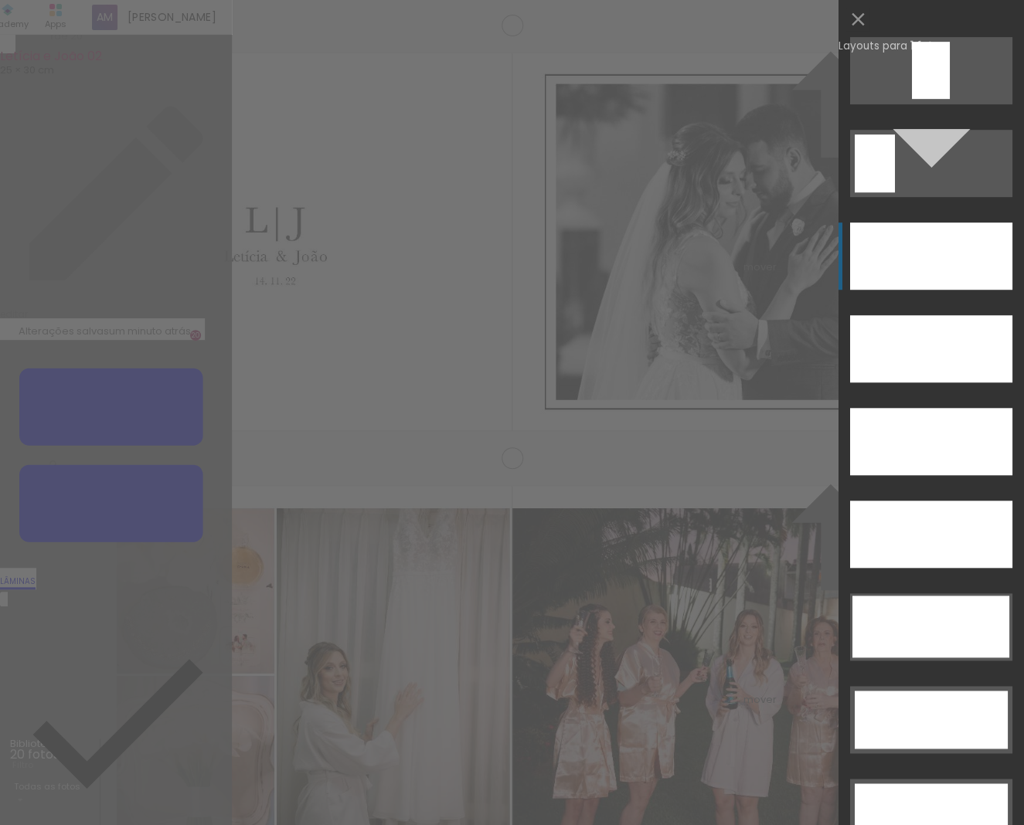
click at [875, 262] on div at bounding box center [931, 256] width 162 height 67
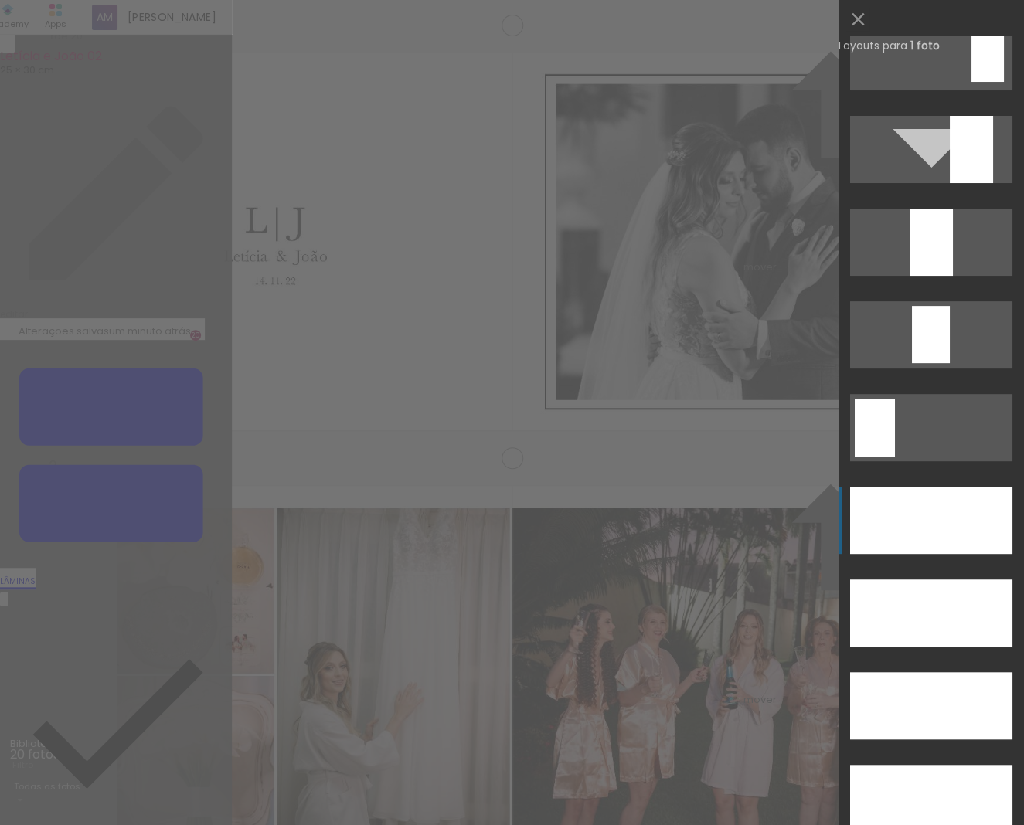
click at [935, 507] on div at bounding box center [931, 520] width 162 height 67
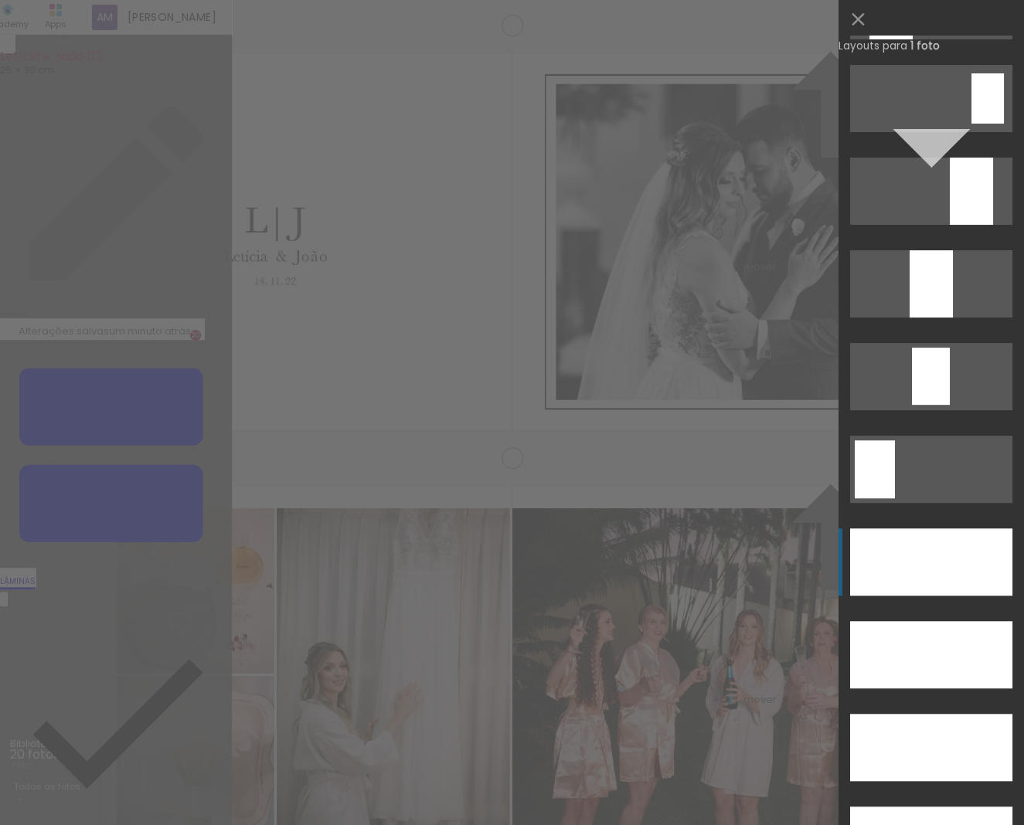
click at [913, 542] on div at bounding box center [931, 561] width 162 height 67
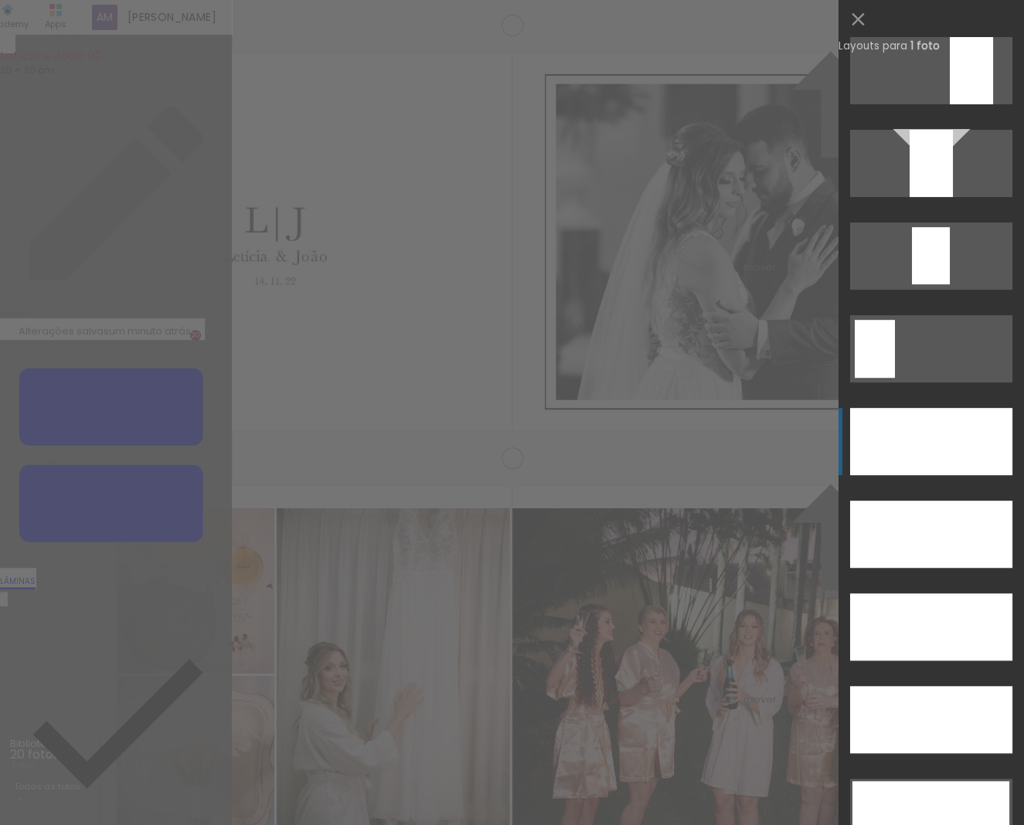
click at [906, 439] on div at bounding box center [931, 441] width 162 height 67
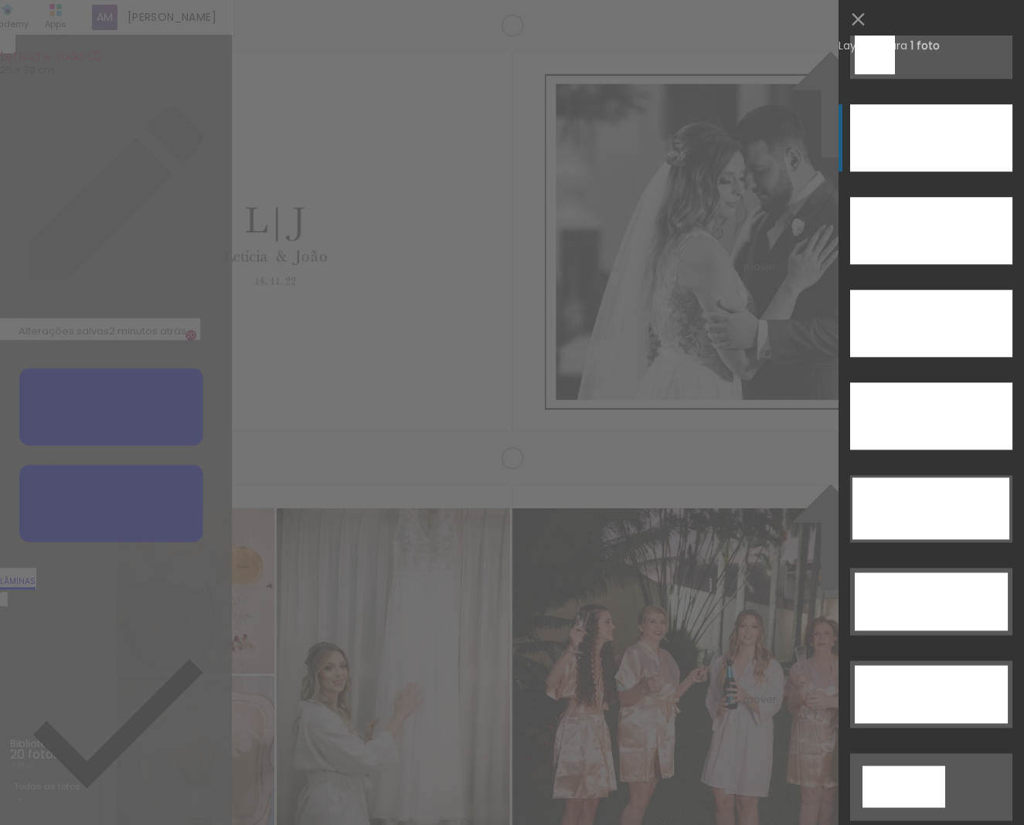
click at [909, 145] on div at bounding box center [931, 137] width 162 height 67
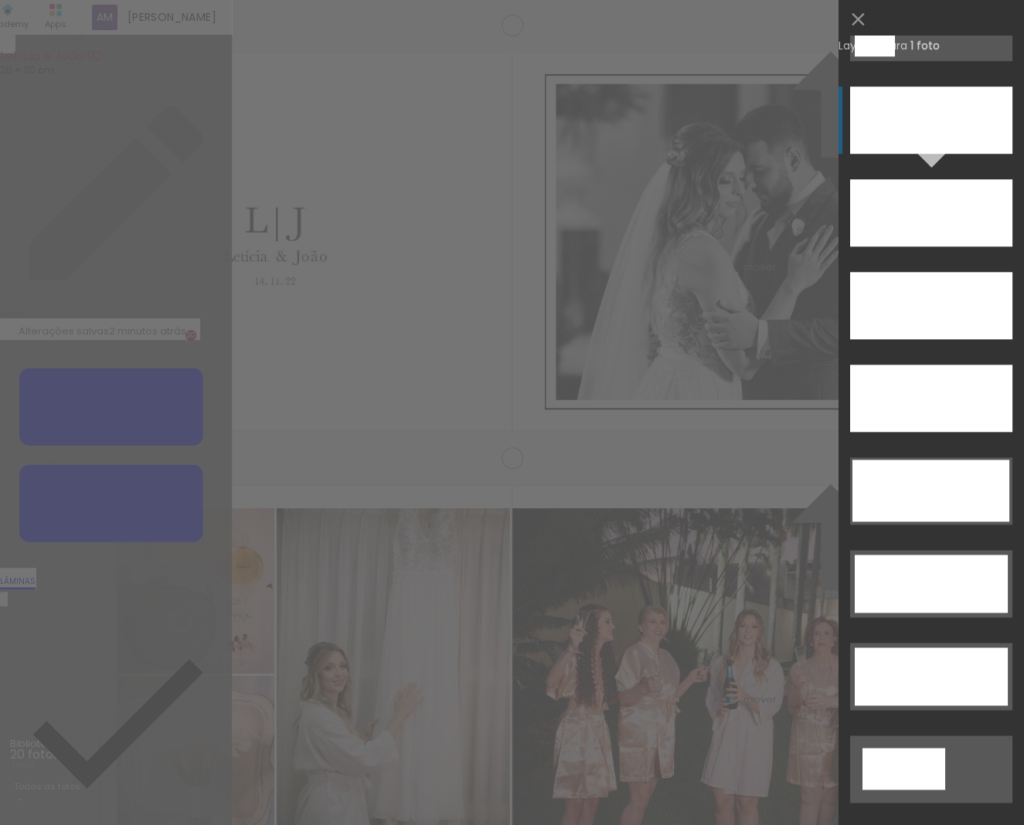
click at [902, 107] on div at bounding box center [931, 120] width 162 height 67
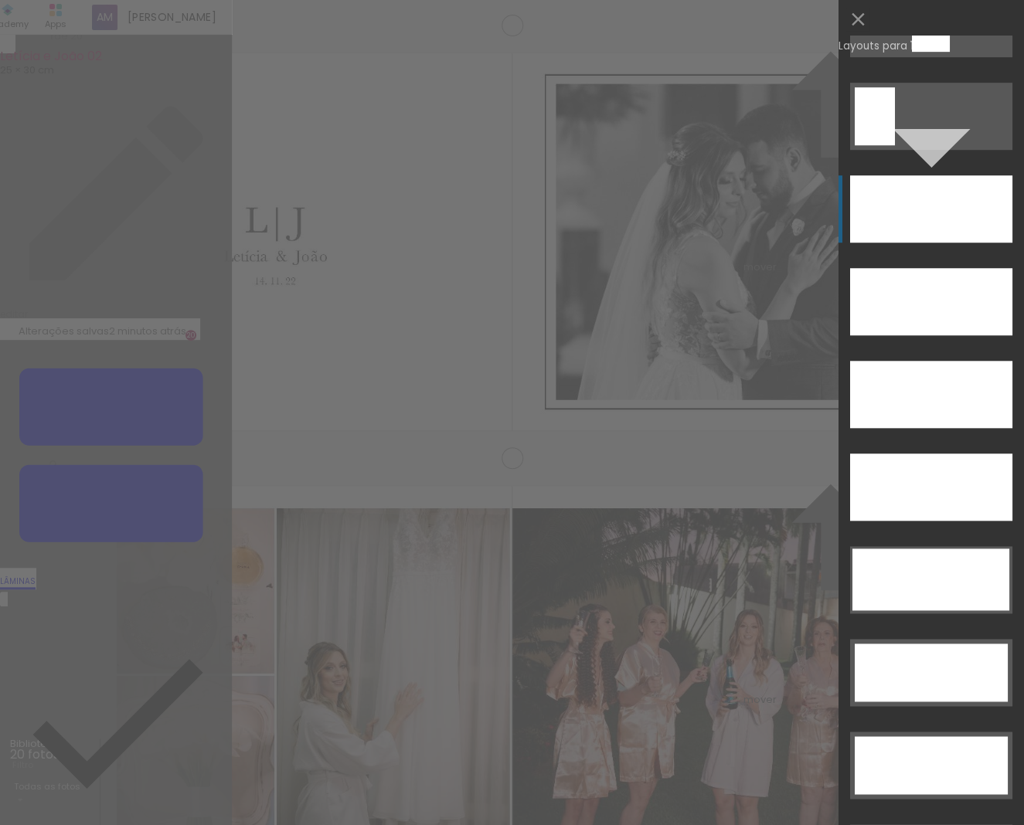
click at [913, 204] on div at bounding box center [931, 208] width 162 height 67
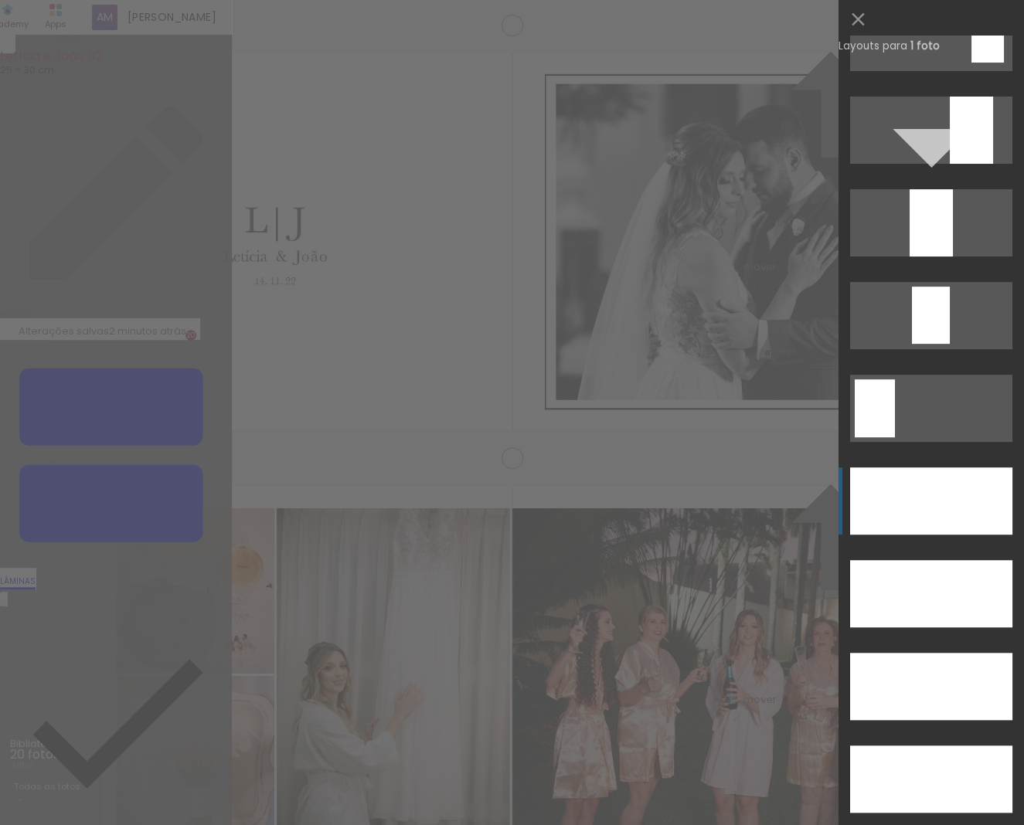
click at [963, 488] on div at bounding box center [931, 500] width 162 height 67
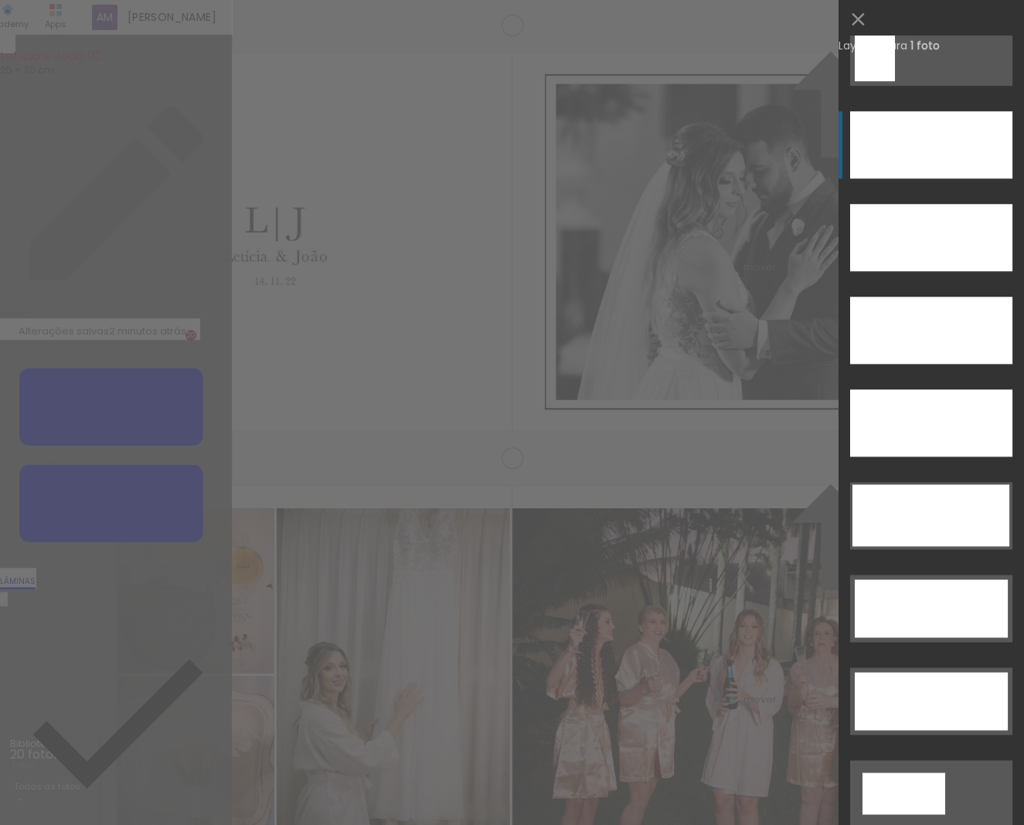
click at [893, 153] on div at bounding box center [931, 144] width 162 height 67
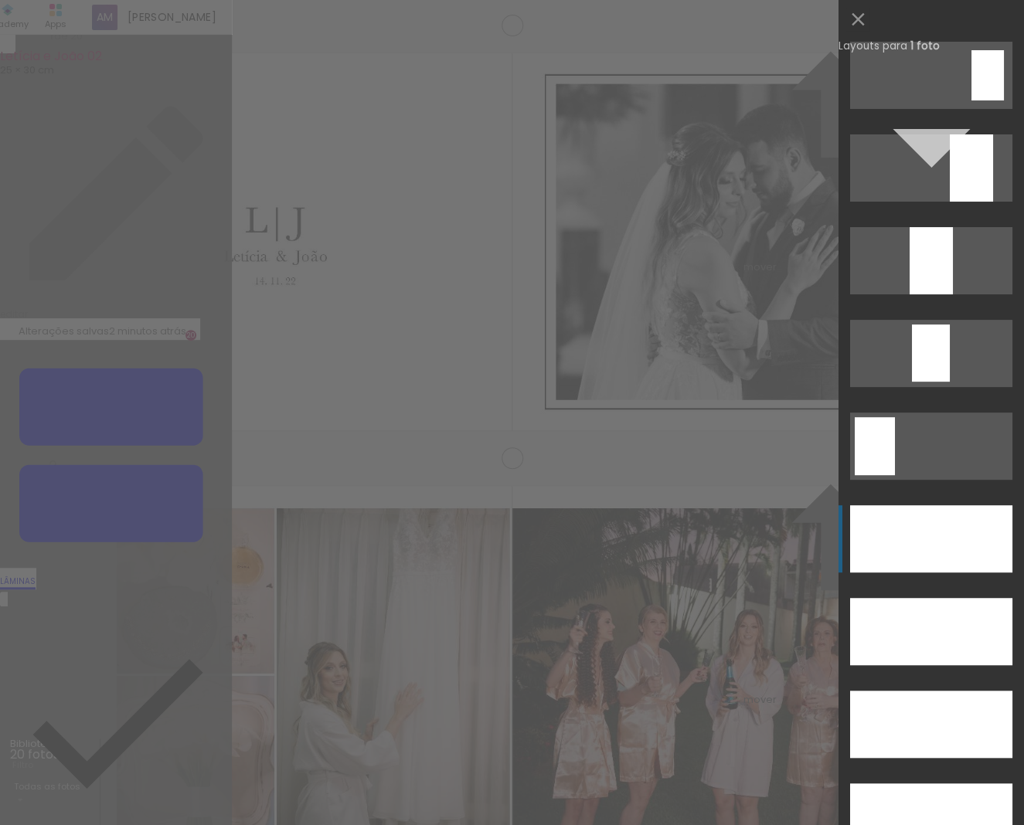
click at [908, 525] on div at bounding box center [931, 538] width 162 height 67
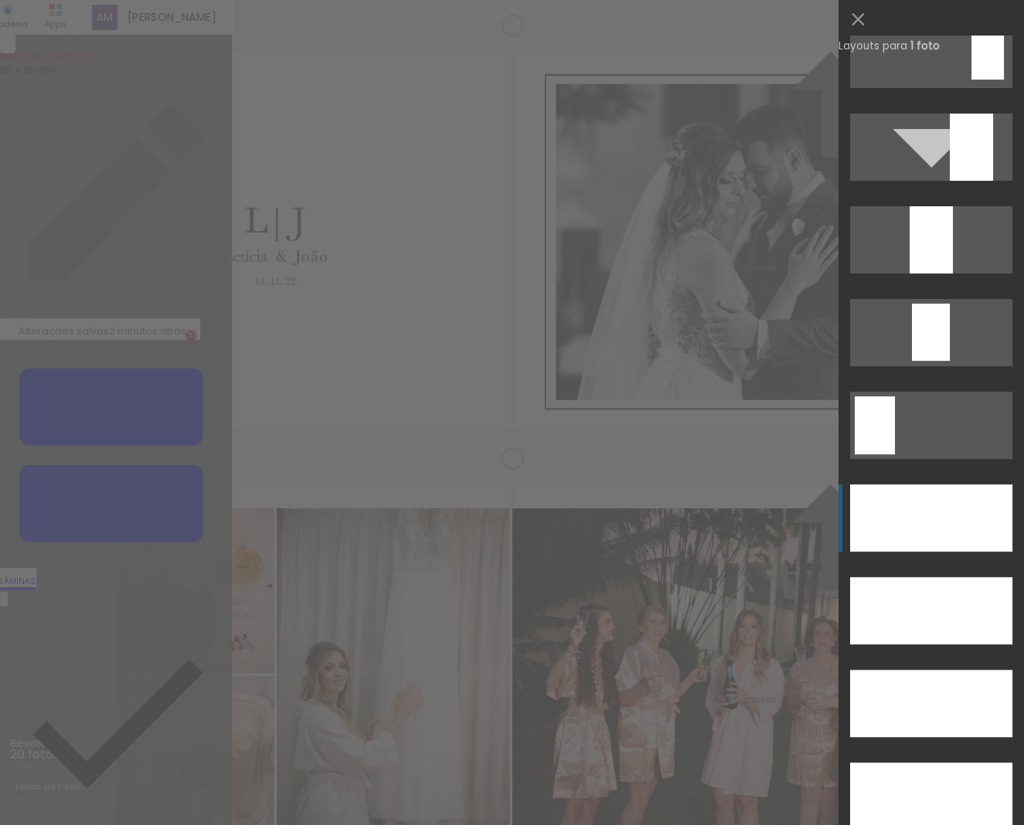
click at [950, 497] on div at bounding box center [931, 517] width 162 height 67
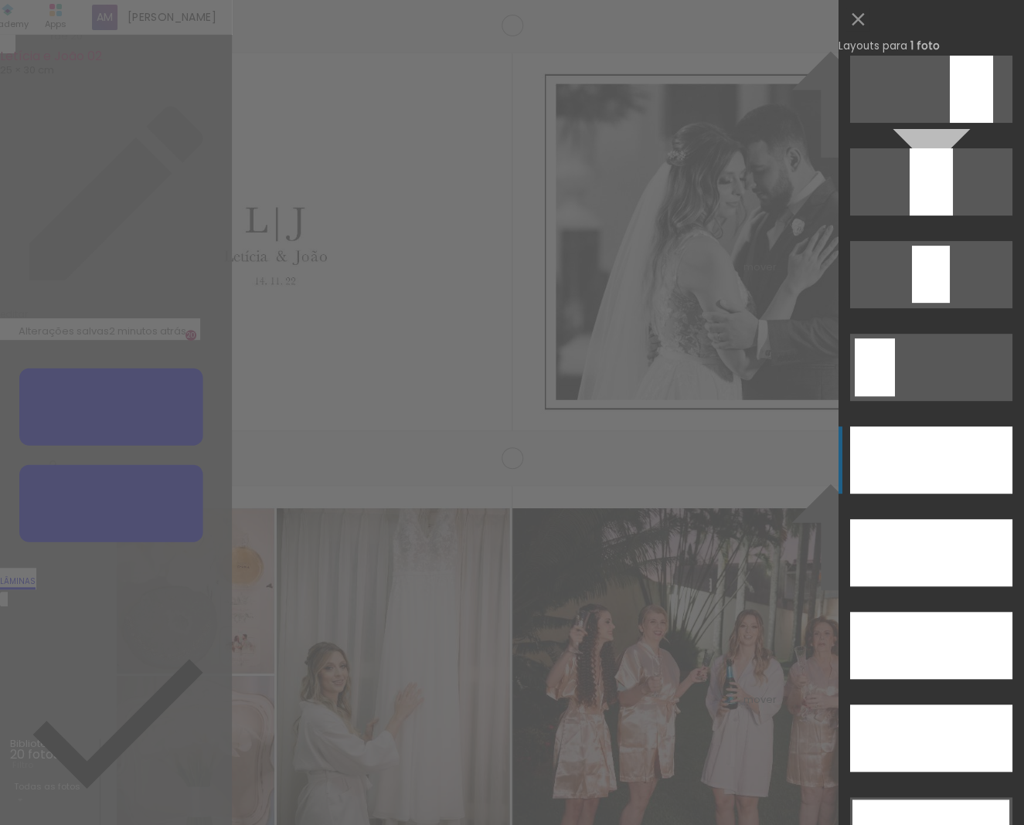
click at [943, 447] on div at bounding box center [931, 460] width 162 height 67
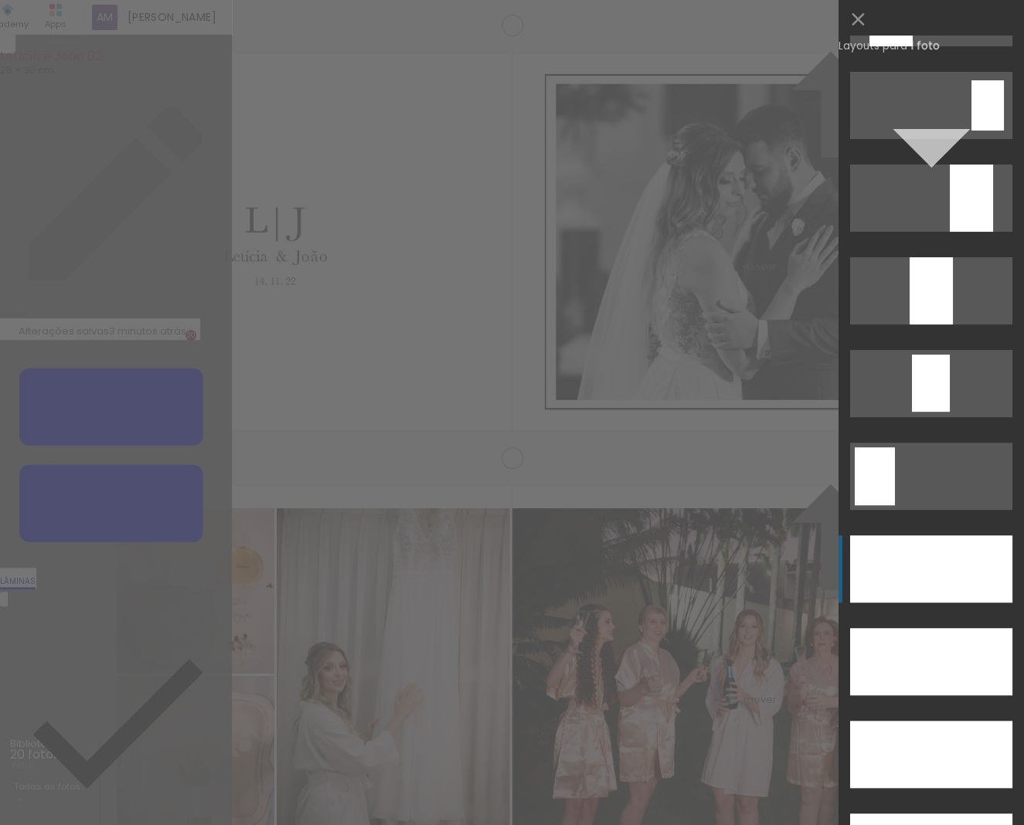
click at [870, 549] on div at bounding box center [931, 568] width 162 height 67
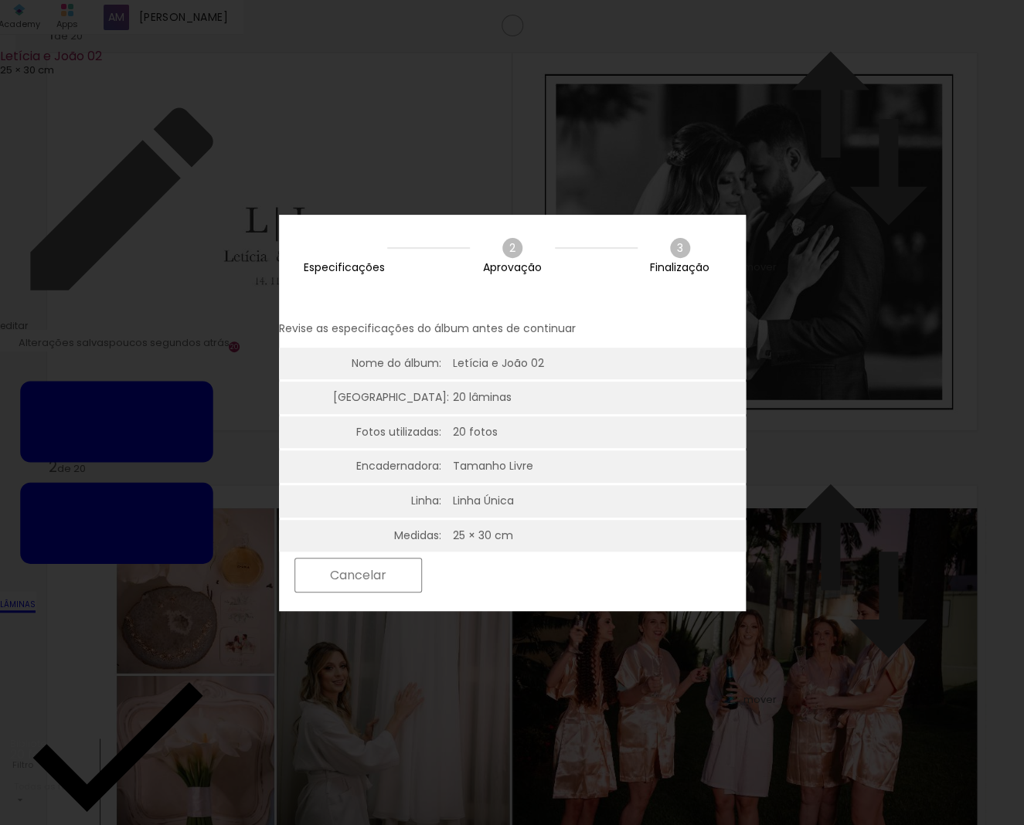
click at [0, 0] on slot "Próximo" at bounding box center [0, 0] width 0 height 0
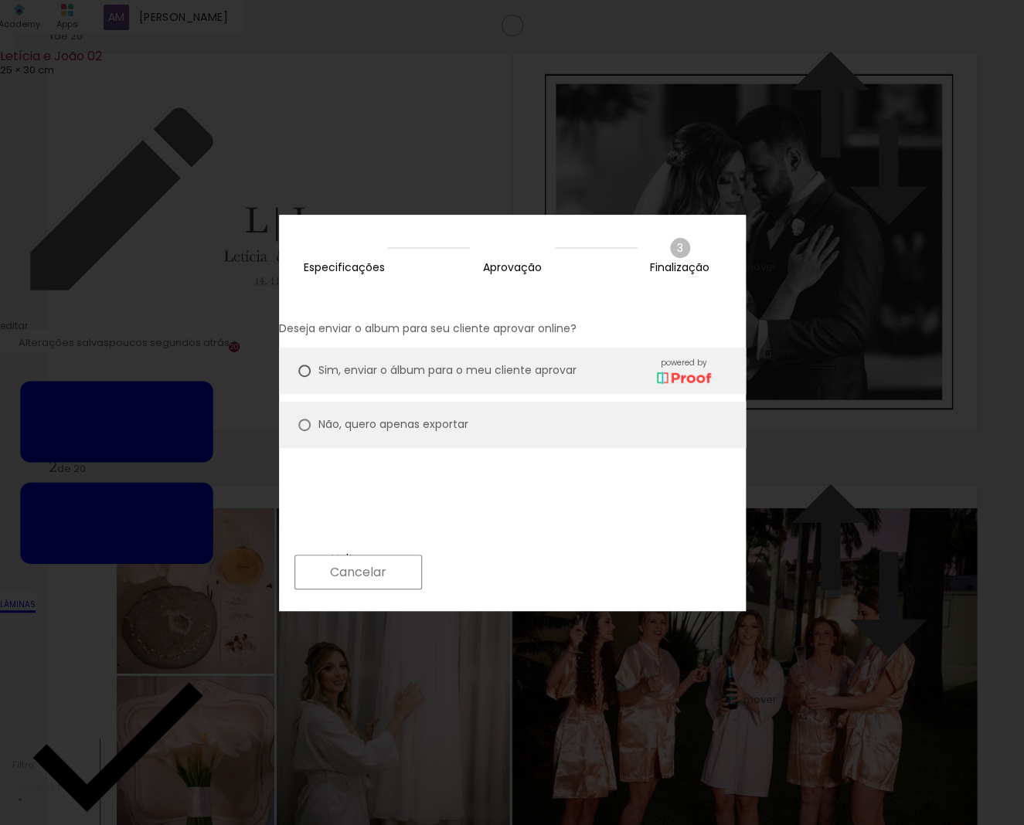
click at [0, 0] on slot "Próximo" at bounding box center [0, 0] width 0 height 0
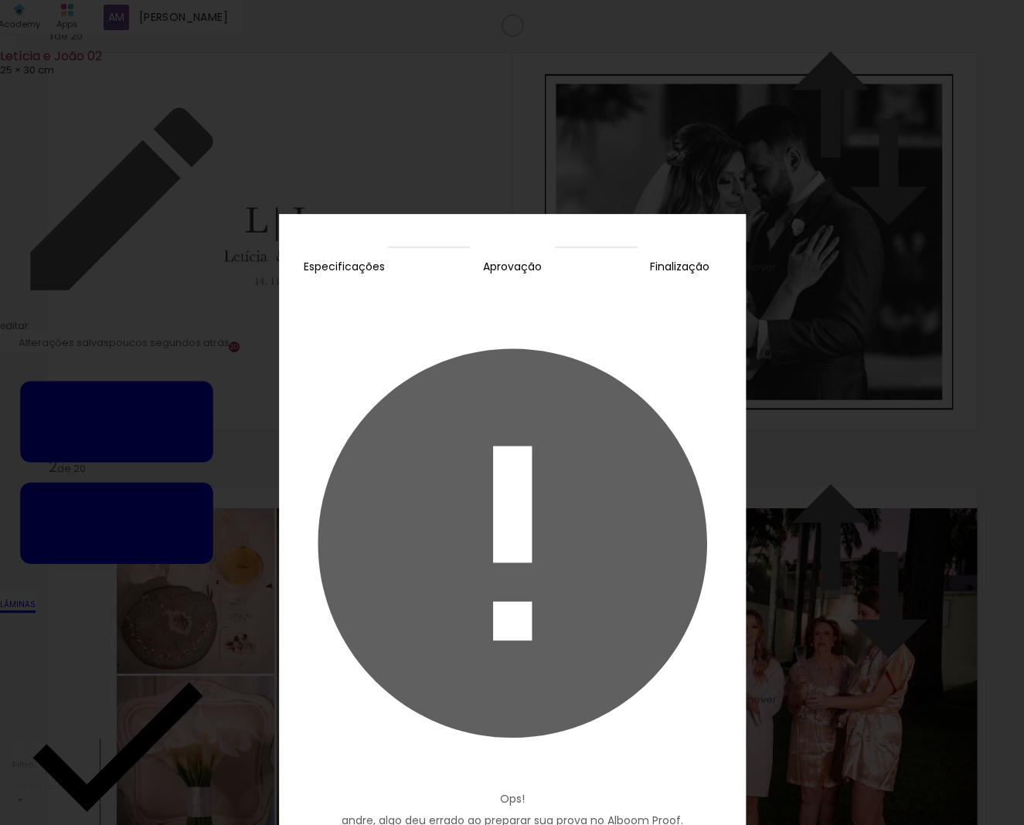
click at [0, 0] on slot "Fechar" at bounding box center [0, 0] width 0 height 0
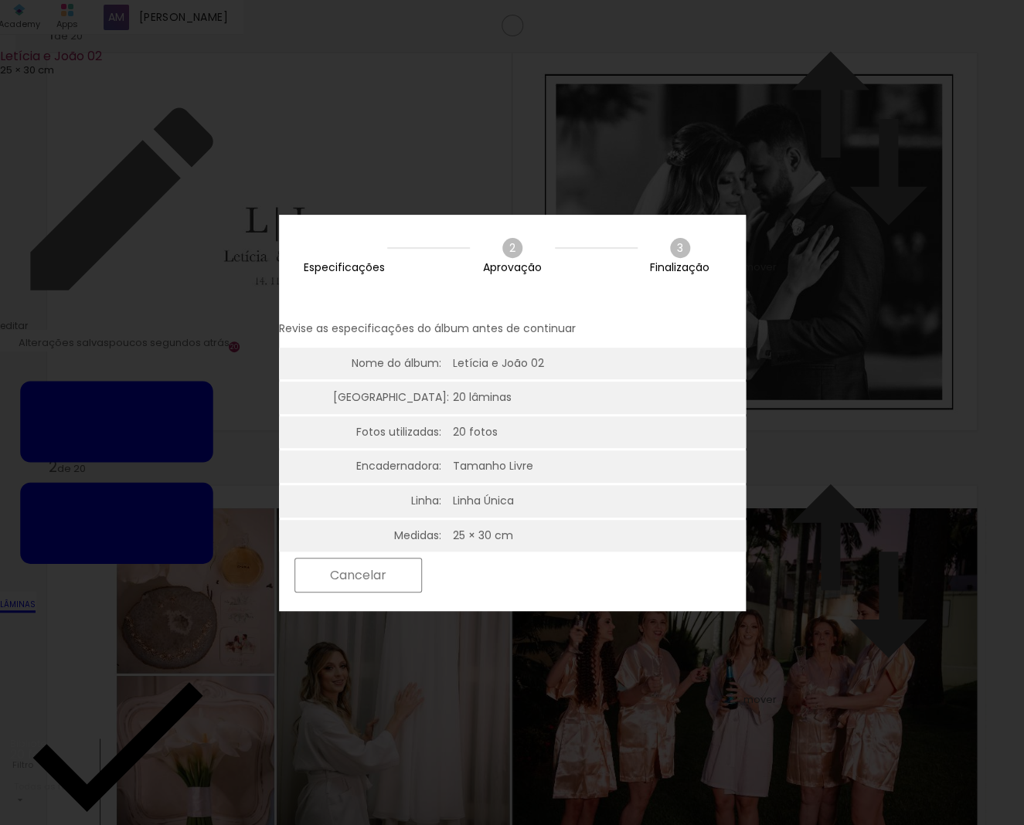
click at [0, 0] on slot "Próximo" at bounding box center [0, 0] width 0 height 0
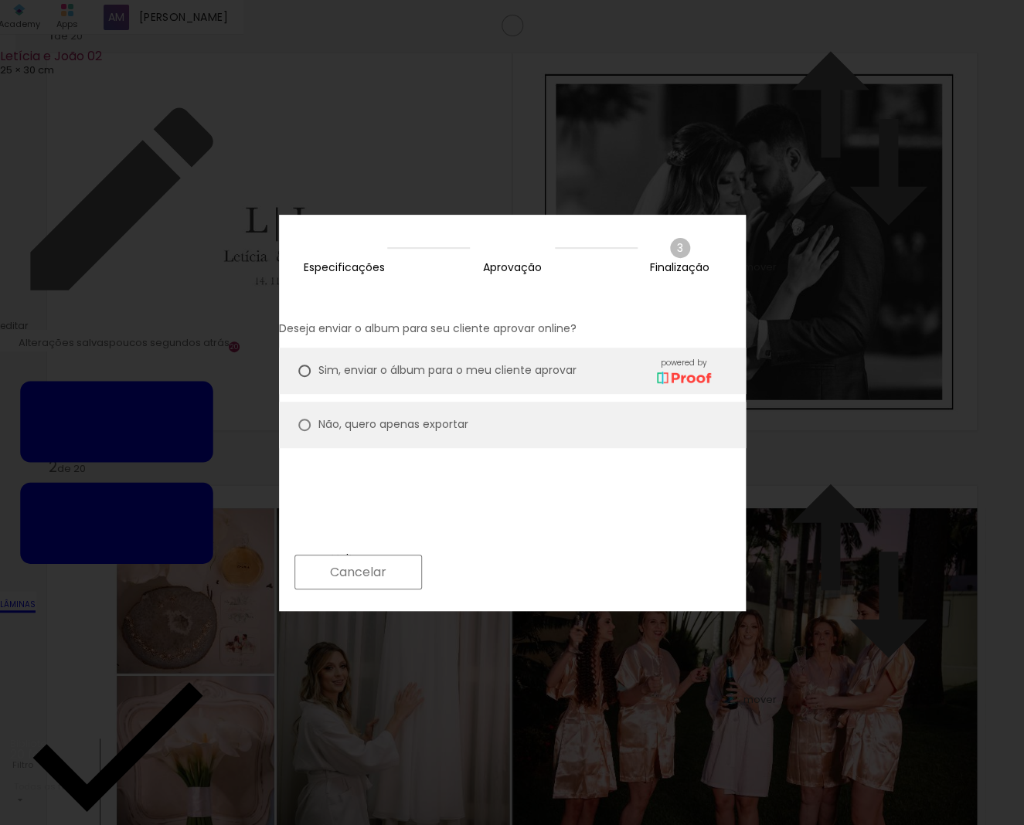
click at [0, 0] on slot "Próximo" at bounding box center [0, 0] width 0 height 0
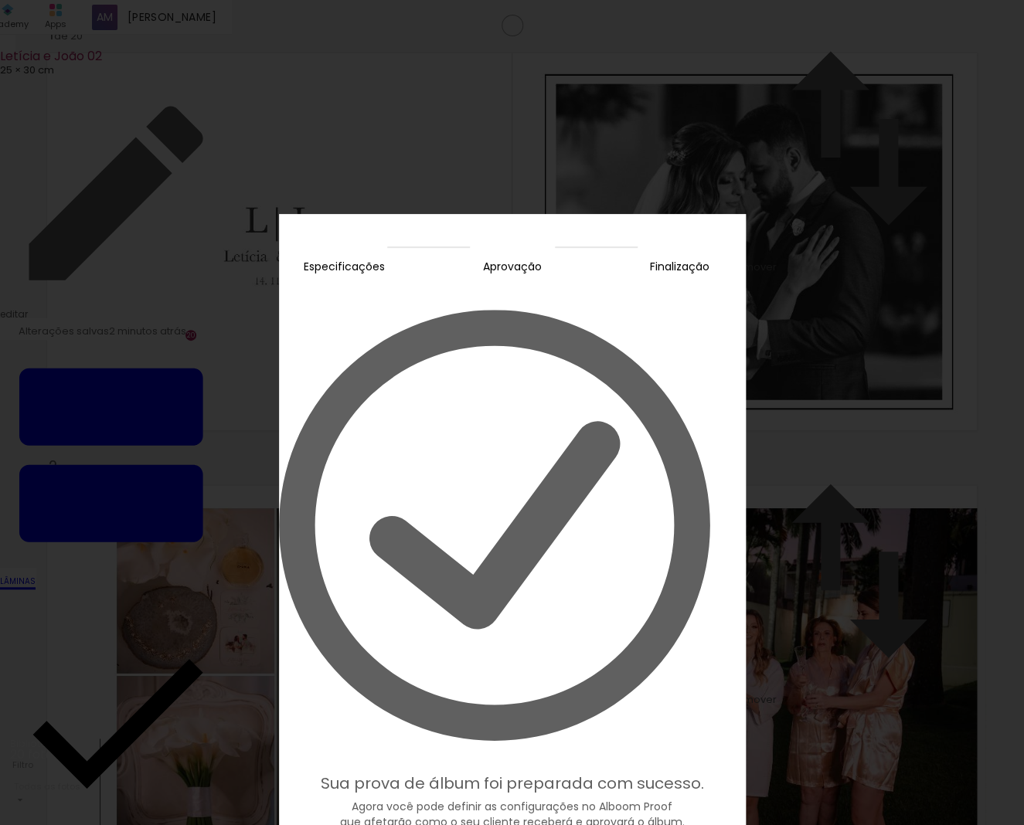
click at [0, 0] on slot "Editar prova" at bounding box center [0, 0] width 0 height 0
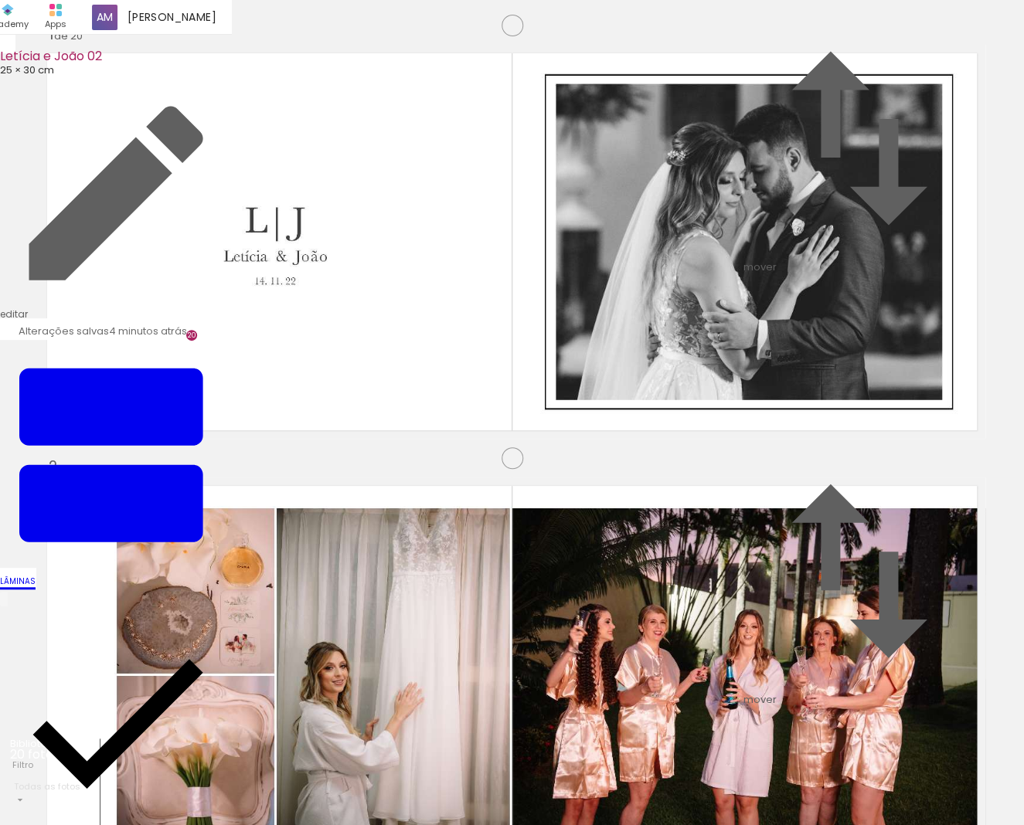
scroll to position [3394, 0]
